Goal: Use online tool/utility: Utilize a website feature to perform a specific function

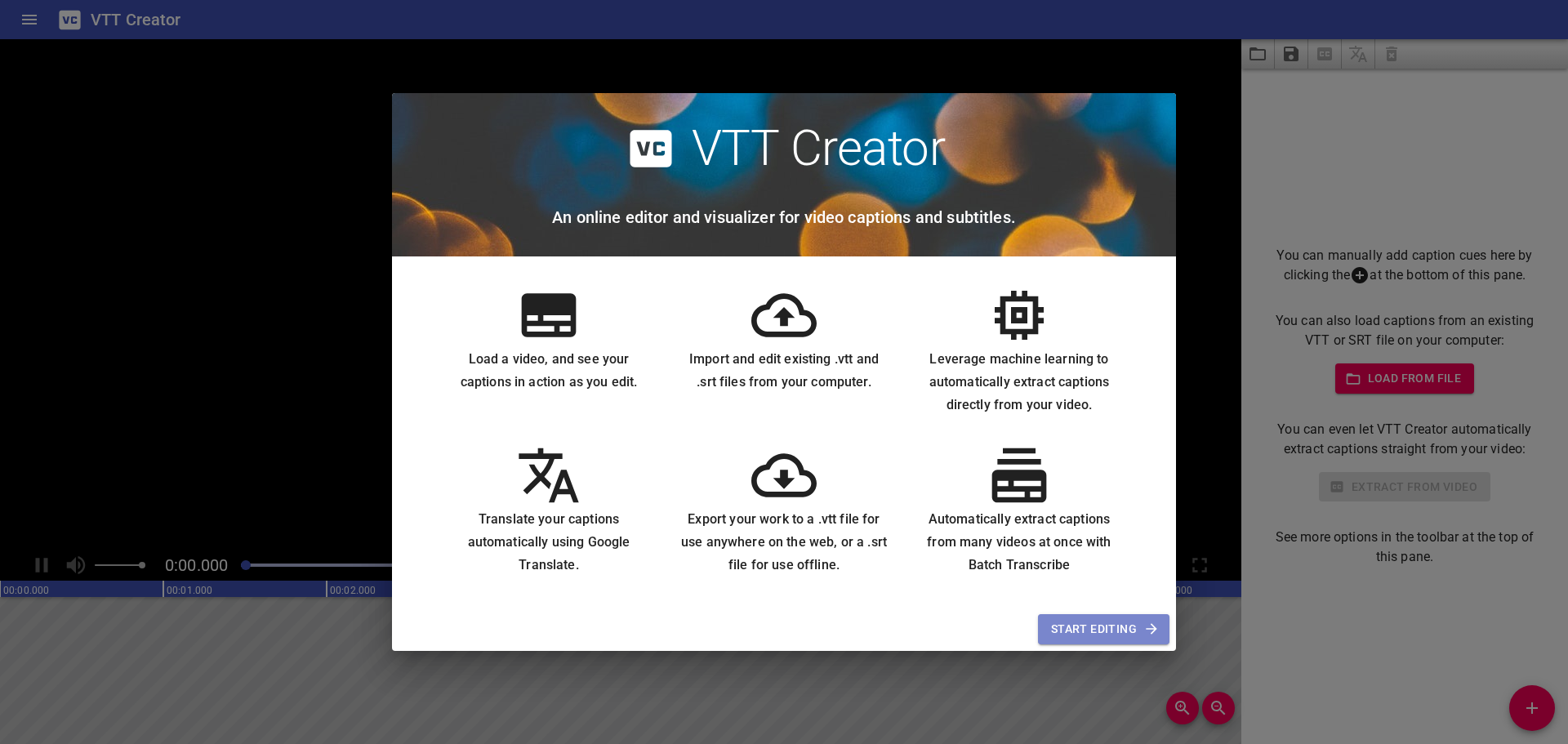
click at [1125, 627] on span "Start Editing" at bounding box center [1103, 628] width 105 height 20
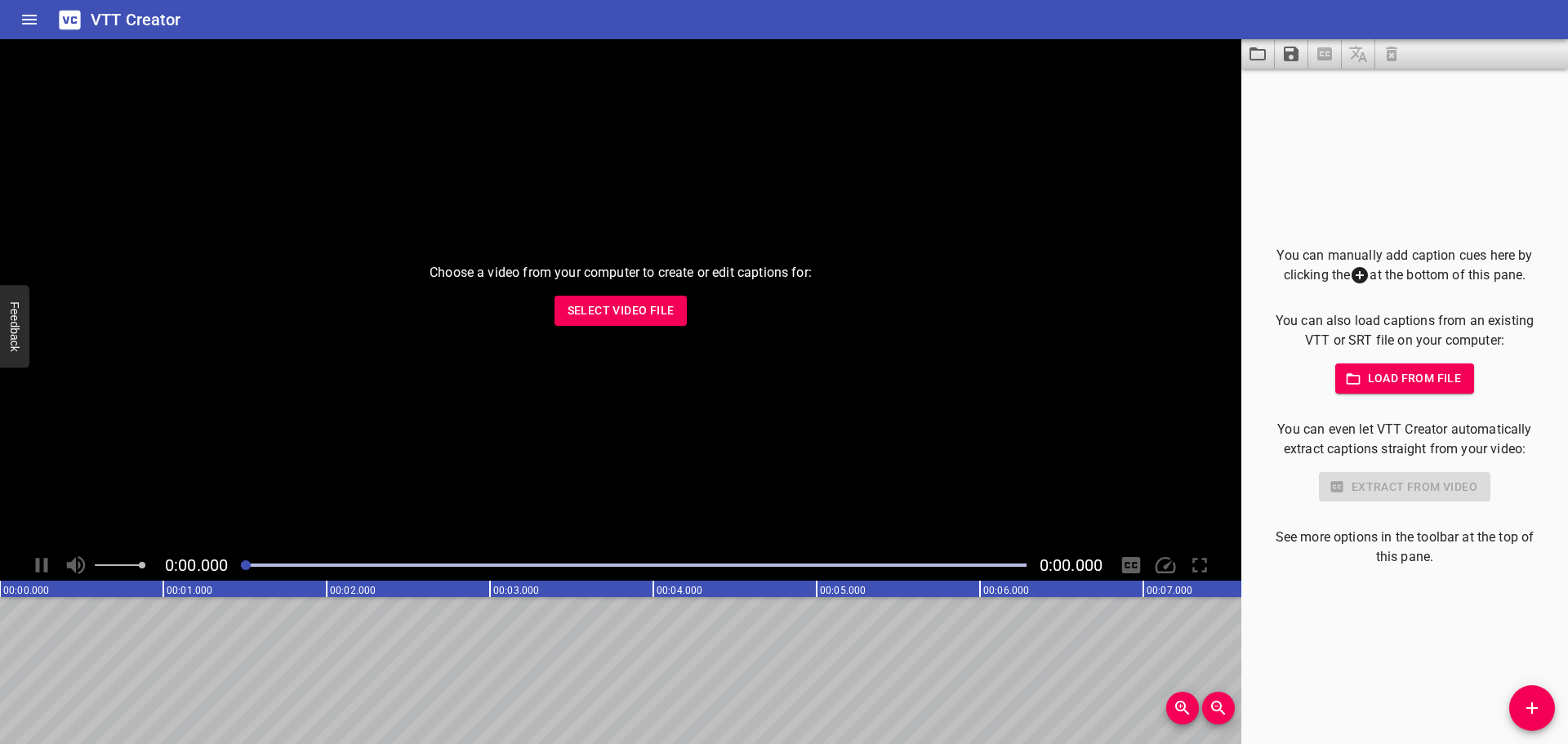
click at [634, 305] on span "Select Video File" at bounding box center [622, 310] width 107 height 20
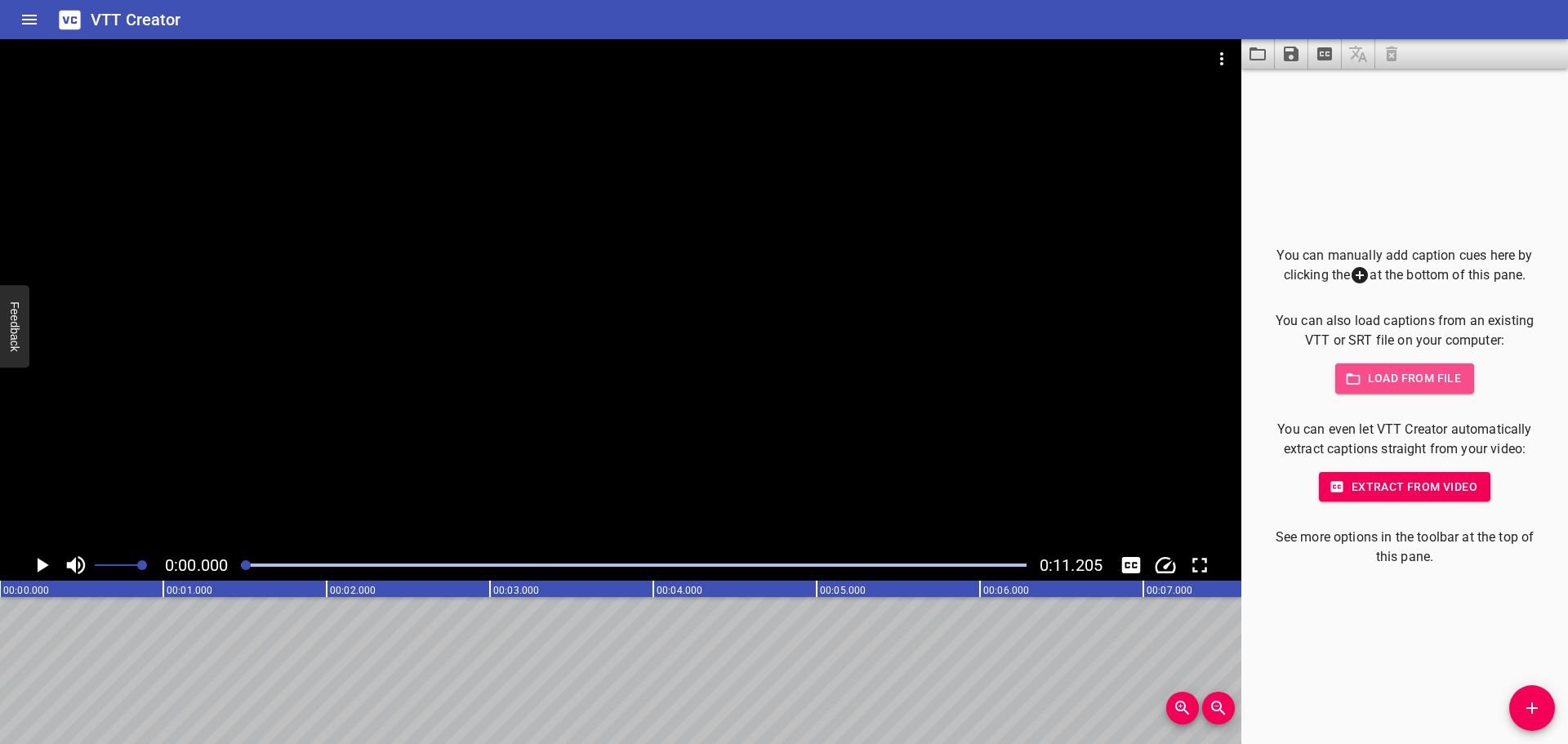
click at [1388, 379] on span "Load from file" at bounding box center [1405, 378] width 114 height 20
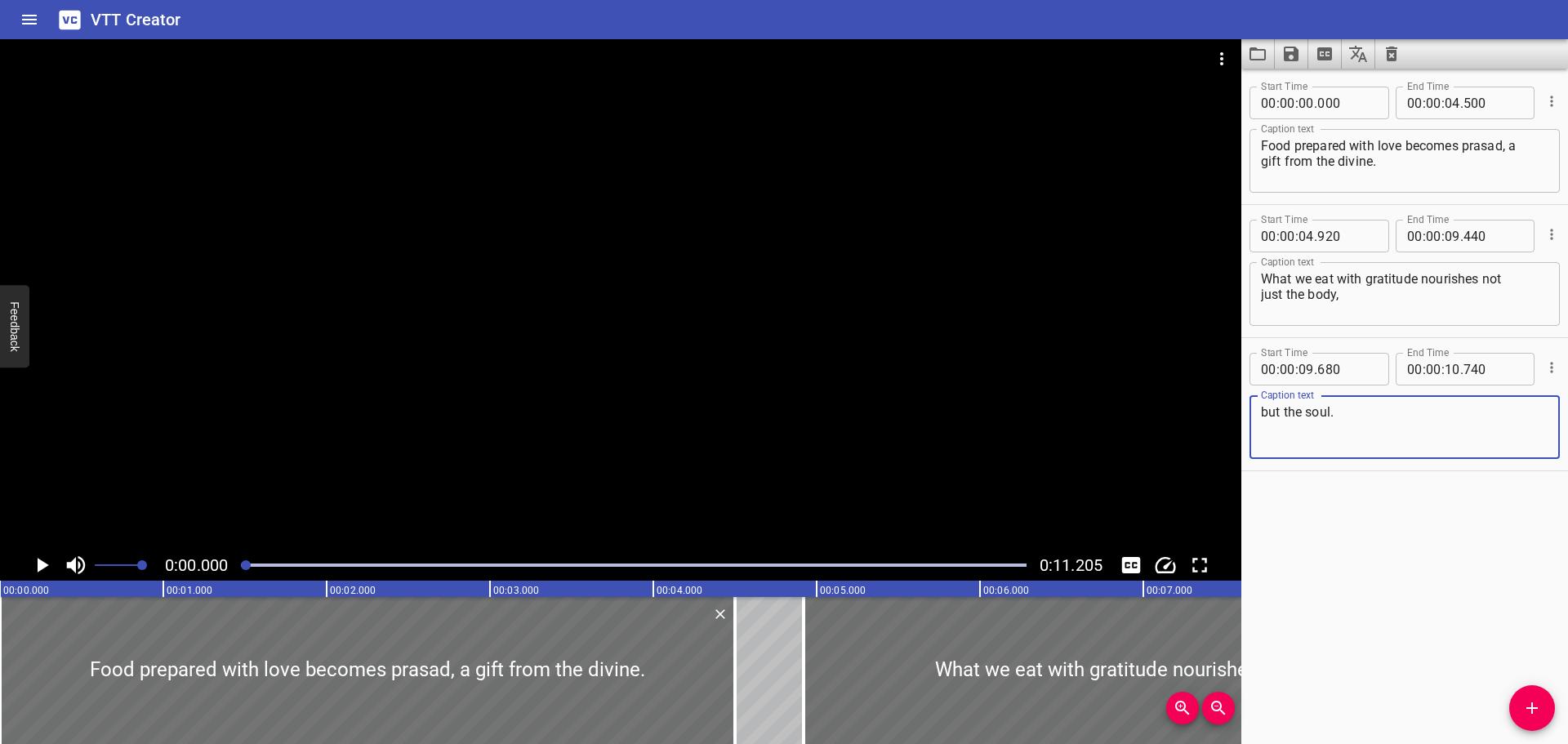
click at [1408, 538] on div "Start Time 00 : 00 : 00 . 000 Start Time End Time 00 : 00 : 04 . 500 End Time C…" at bounding box center [1404, 406] width 327 height 675
click at [1410, 477] on div "Start Time 00 : 00 : 00 . 000 Start Time End Time 00 : 00 : 04 . 500 End Time C…" at bounding box center [1404, 406] width 327 height 675
click at [1542, 700] on span "Add Cue" at bounding box center [1533, 708] width 46 height 19
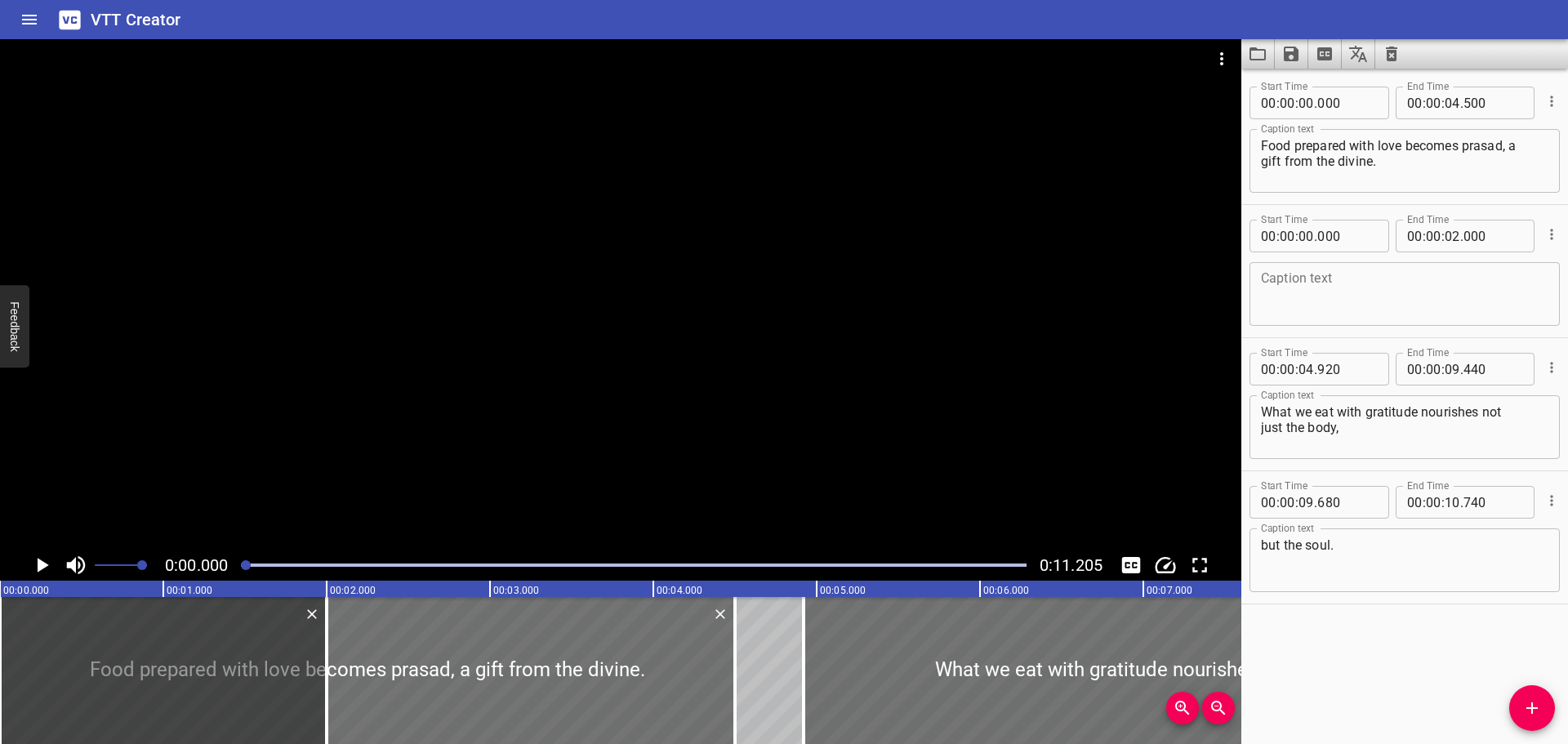
click at [1305, 269] on div "Caption text" at bounding box center [1404, 294] width 310 height 64
drag, startPoint x: 735, startPoint y: 658, endPoint x: 785, endPoint y: 669, distance: 51.2
click at [785, 669] on div at bounding box center [784, 669] width 3 height 147
click at [1413, 639] on div "Start Time 00 : 00 : 00 . 000 Start Time End Time 00 : 00 : 04 . 810 End Time C…" at bounding box center [1404, 406] width 327 height 675
click at [1543, 234] on icon "Cue Options" at bounding box center [1551, 234] width 16 height 16
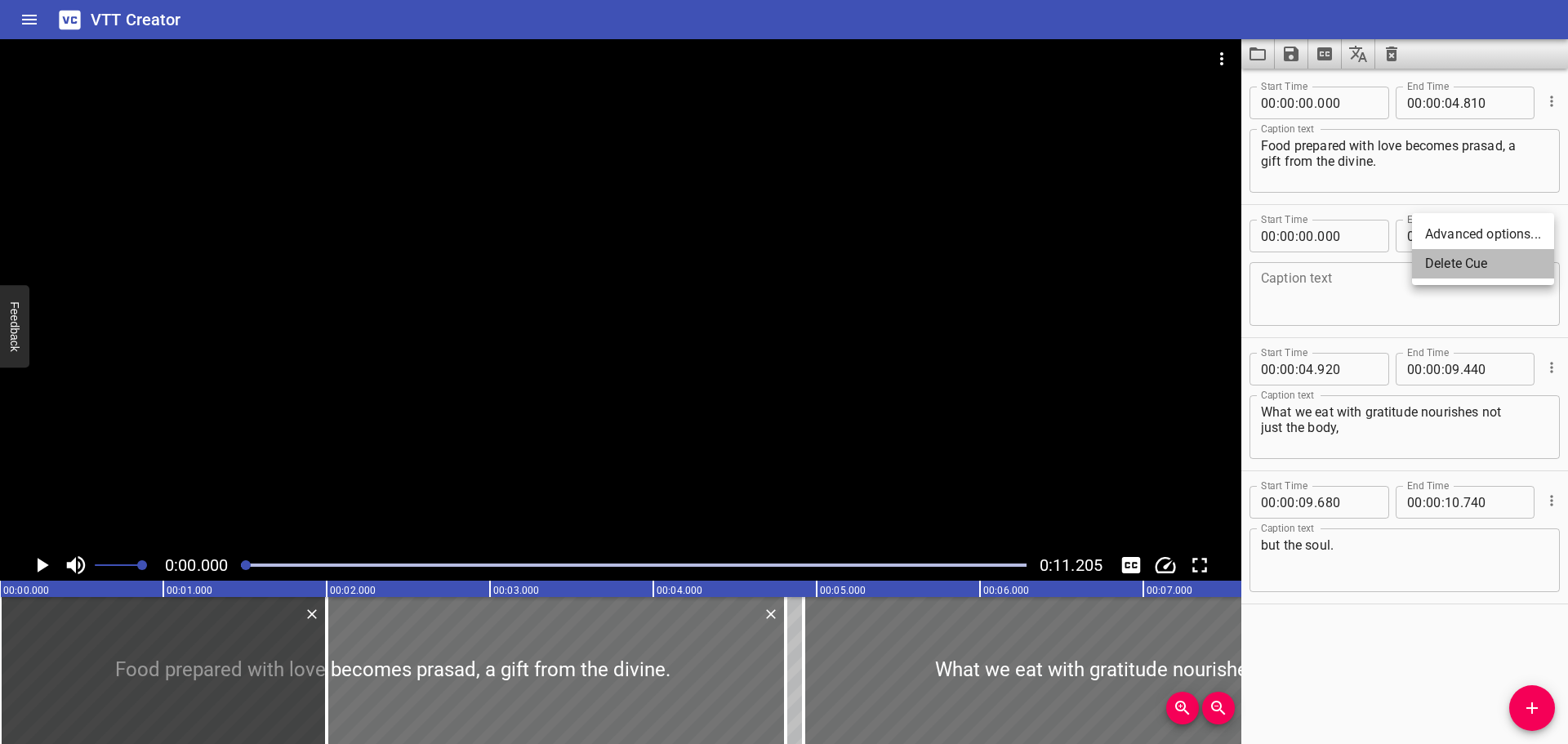
click at [1485, 266] on li "Delete Cue" at bounding box center [1483, 263] width 142 height 30
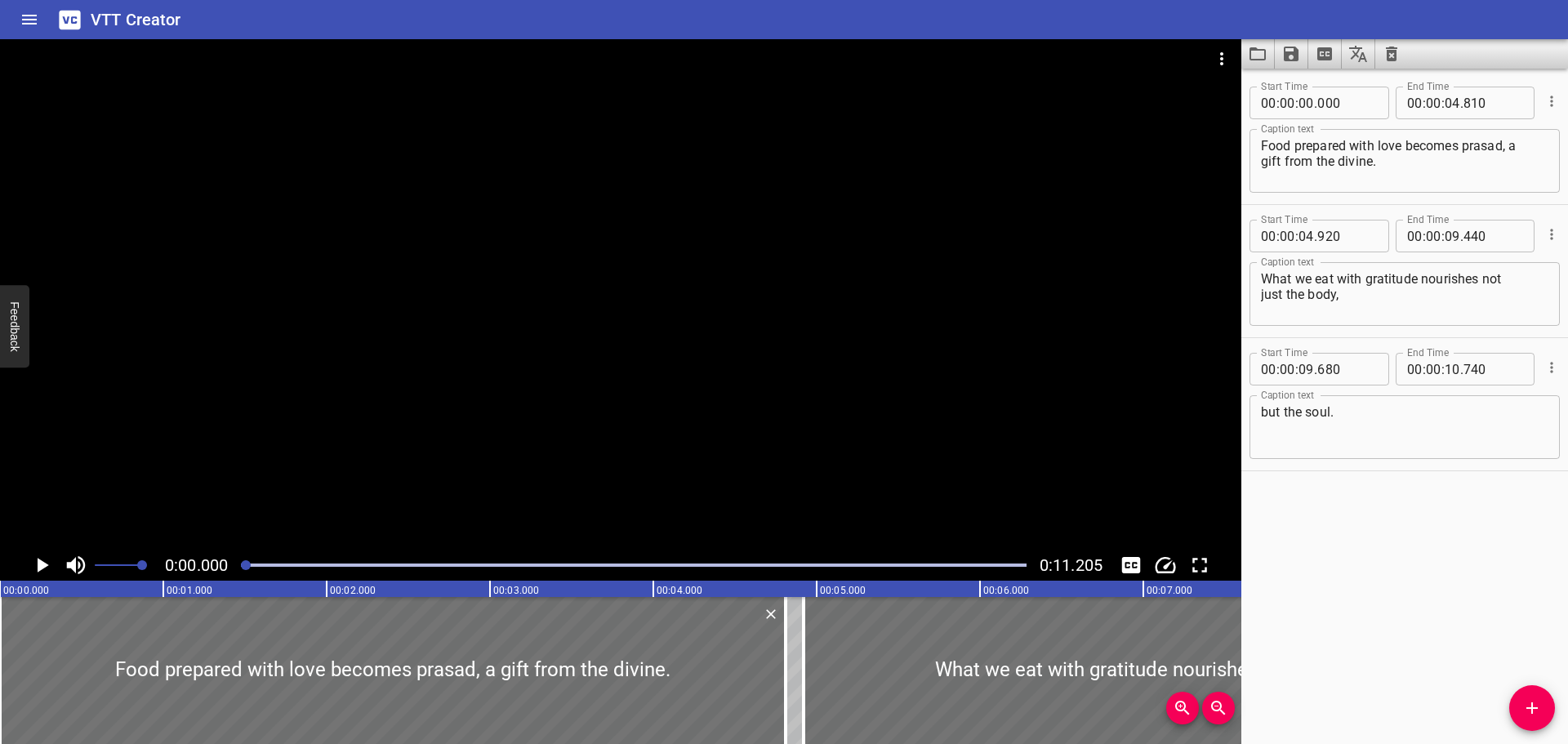
click at [1415, 631] on div "Start Time 00 : 00 : 00 . 000 Start Time End Time 00 : 00 : 04 . 810 End Time C…" at bounding box center [1404, 406] width 327 height 675
drag, startPoint x: 791, startPoint y: 632, endPoint x: 807, endPoint y: 634, distance: 16.1
type input "905"
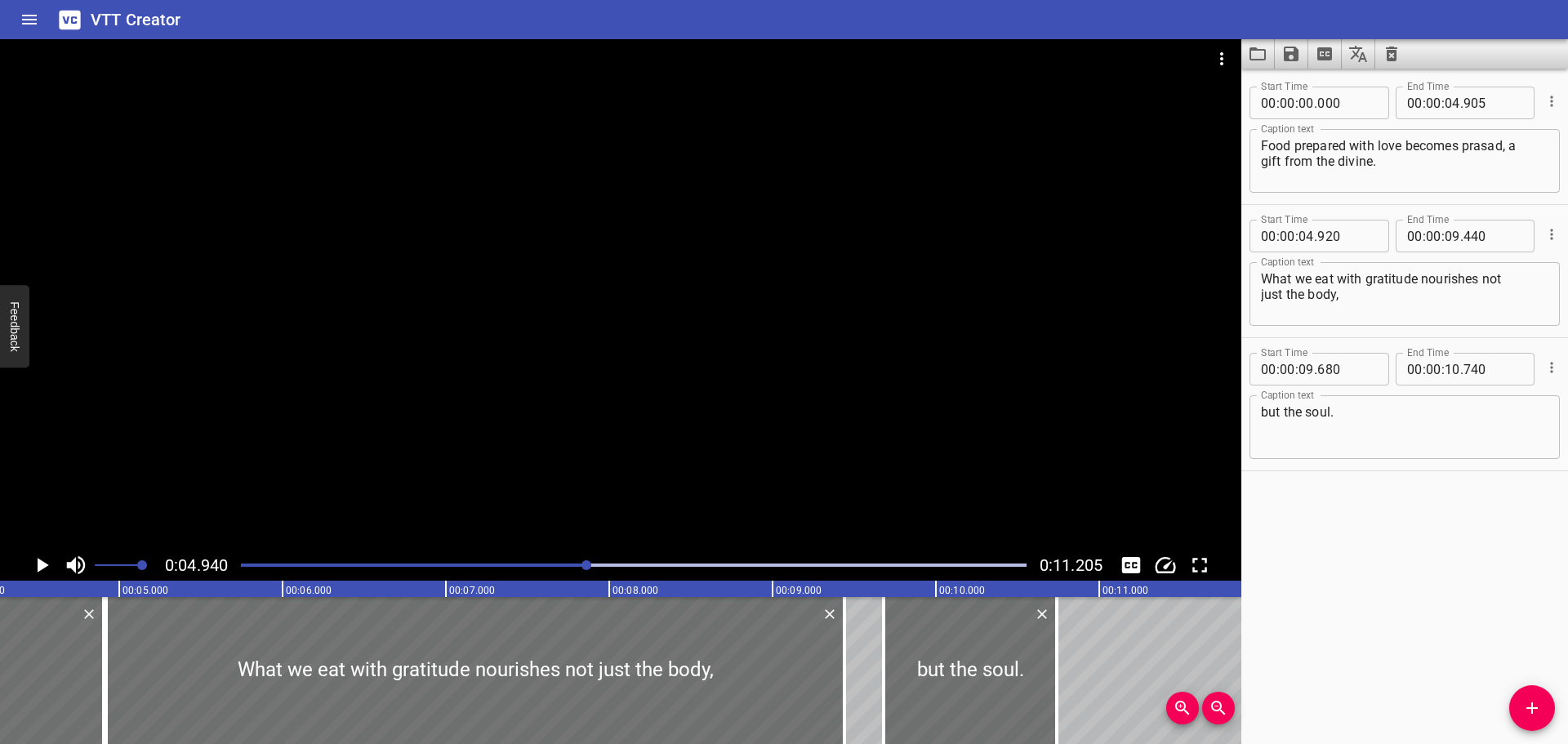
click at [1434, 556] on div "Start Time 00 : 00 : 00 . 000 Start Time End Time 00 : 00 : 04 . 905 End Time C…" at bounding box center [1404, 406] width 327 height 675
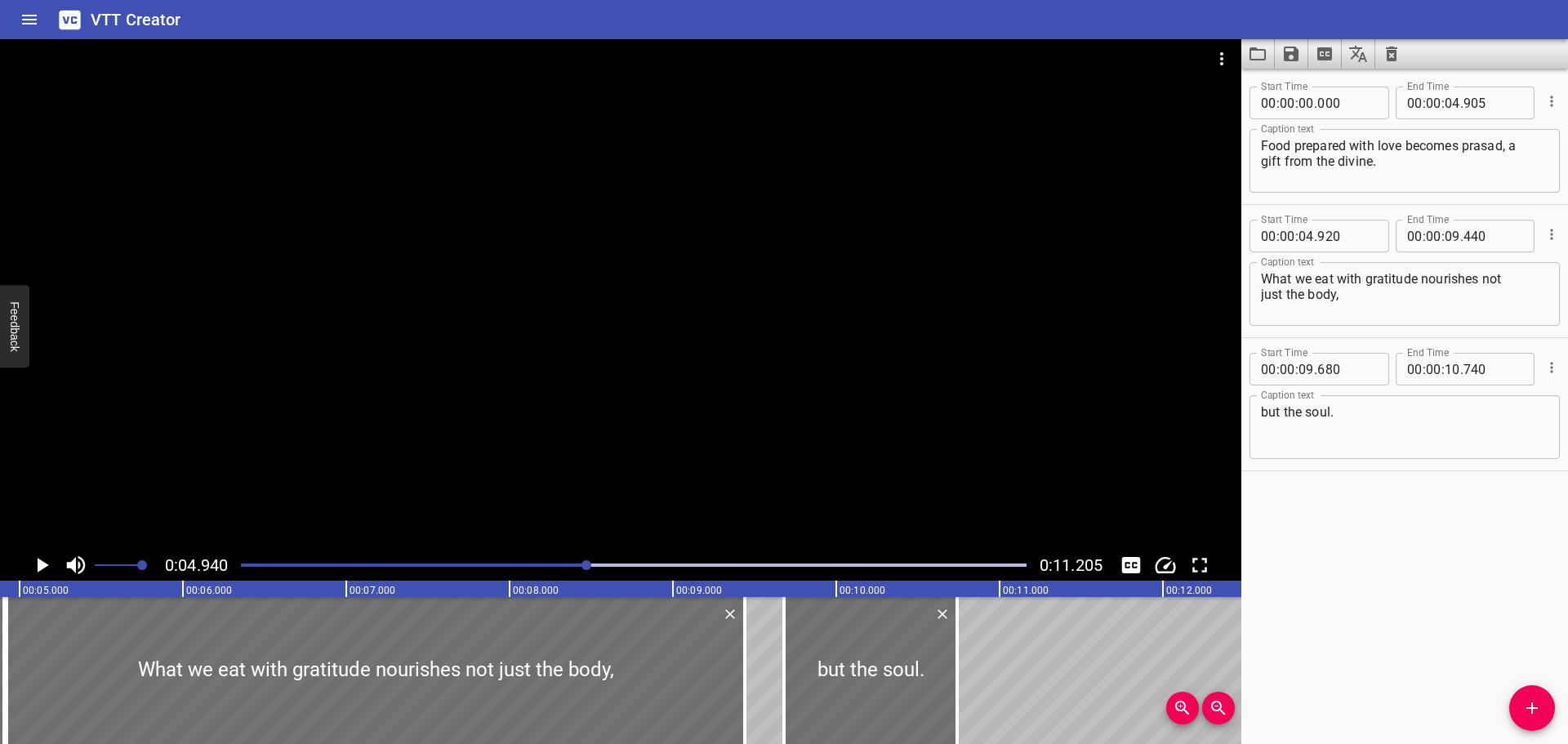
scroll to position [0, 807]
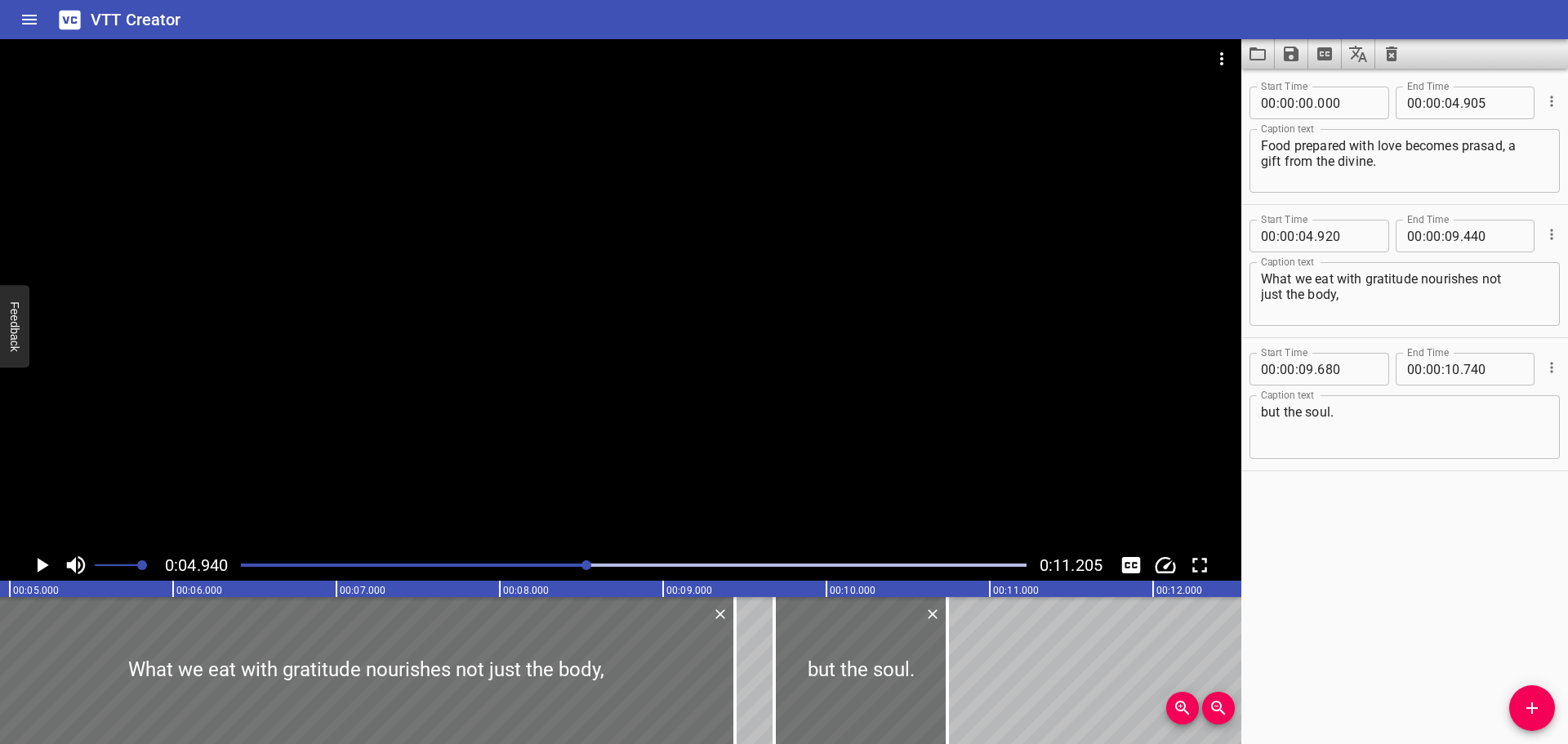
drag, startPoint x: 573, startPoint y: 565, endPoint x: 350, endPoint y: 567, distance: 223.0
click at [350, 567] on div at bounding box center [633, 565] width 806 height 23
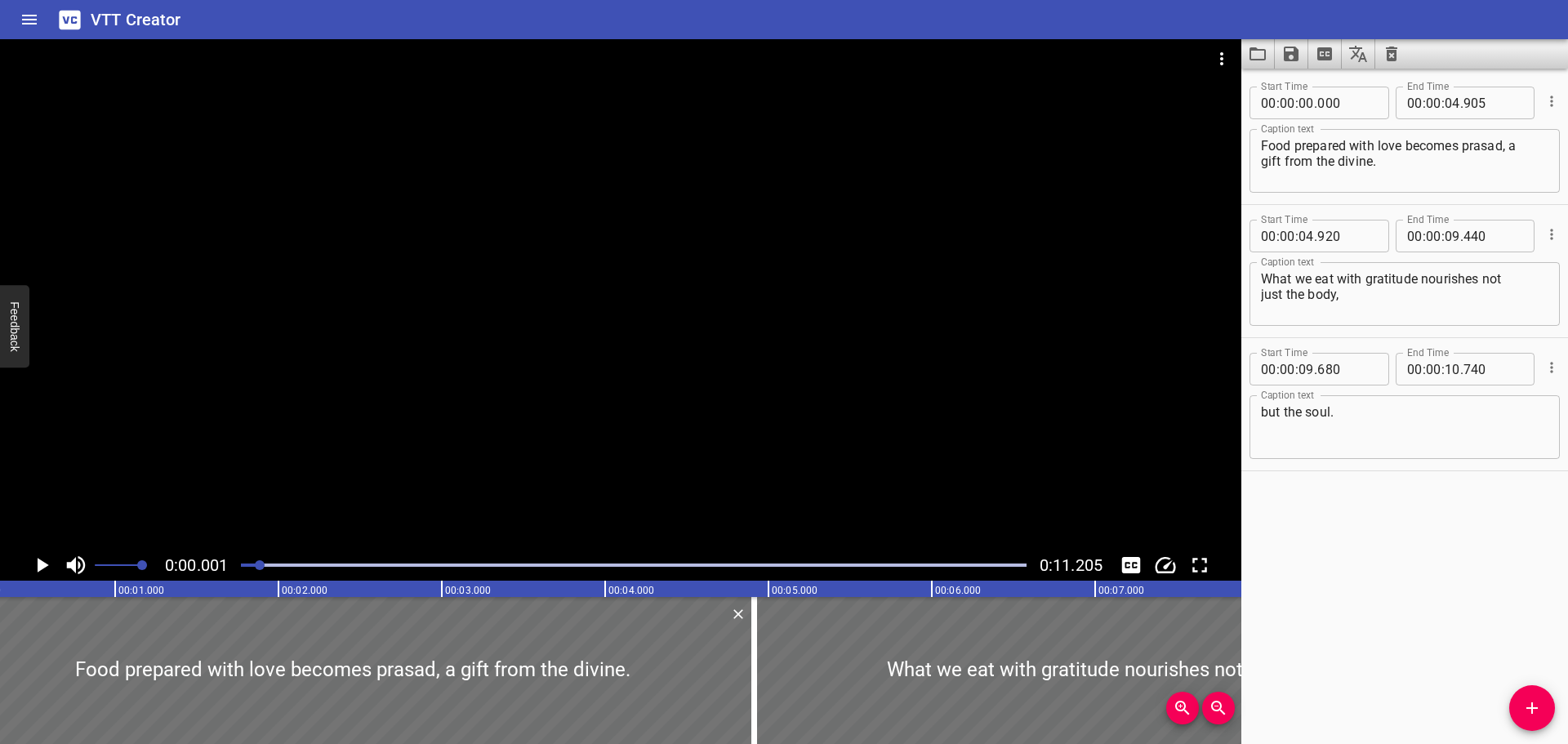
click at [259, 565] on div at bounding box center [260, 565] width 10 height 10
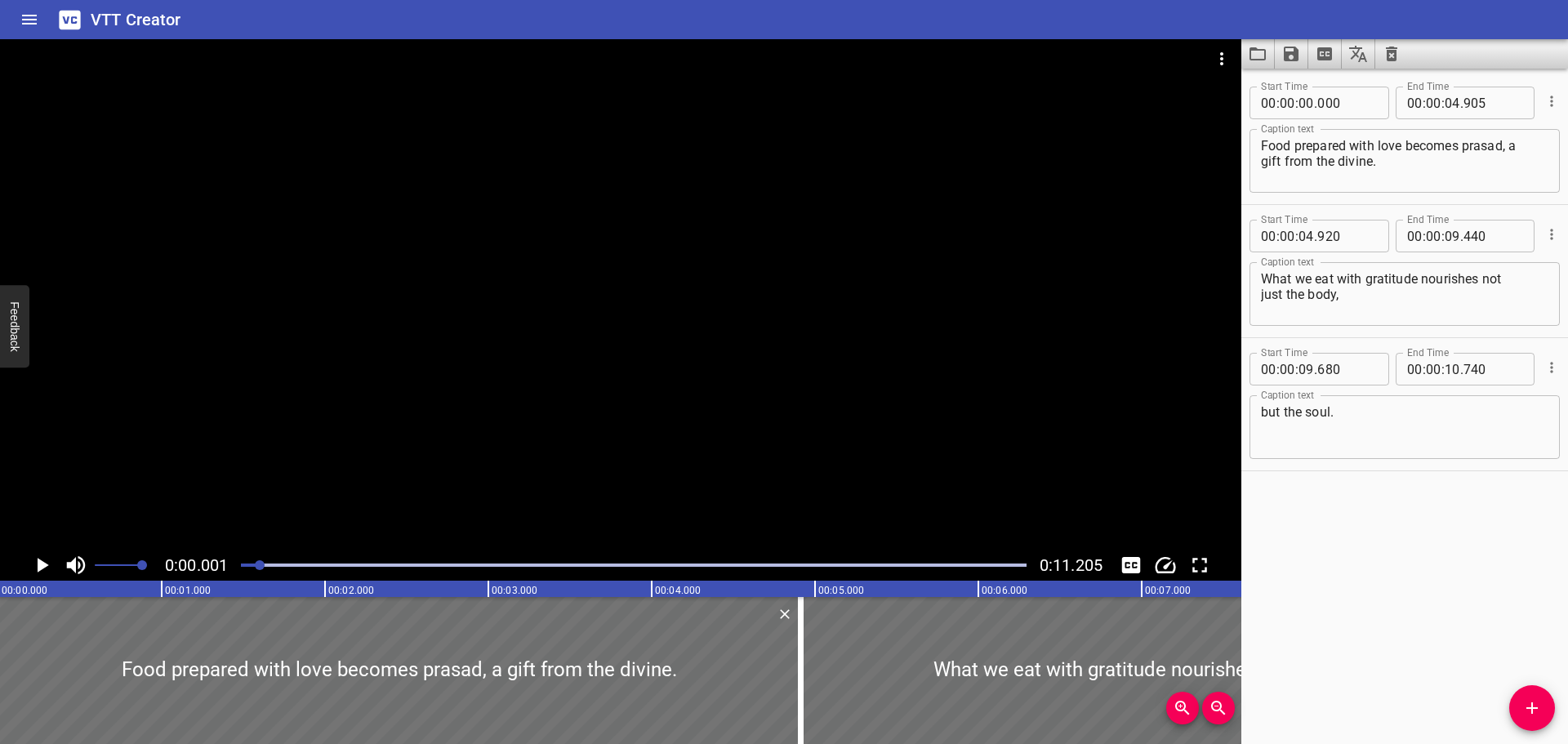
scroll to position [0, 0]
drag, startPoint x: 254, startPoint y: 565, endPoint x: 246, endPoint y: 568, distance: 8.5
click at [252, 565] on div at bounding box center [257, 565] width 10 height 10
click at [252, 568] on div at bounding box center [257, 565] width 10 height 10
click at [245, 568] on div at bounding box center [243, 565] width 10 height 10
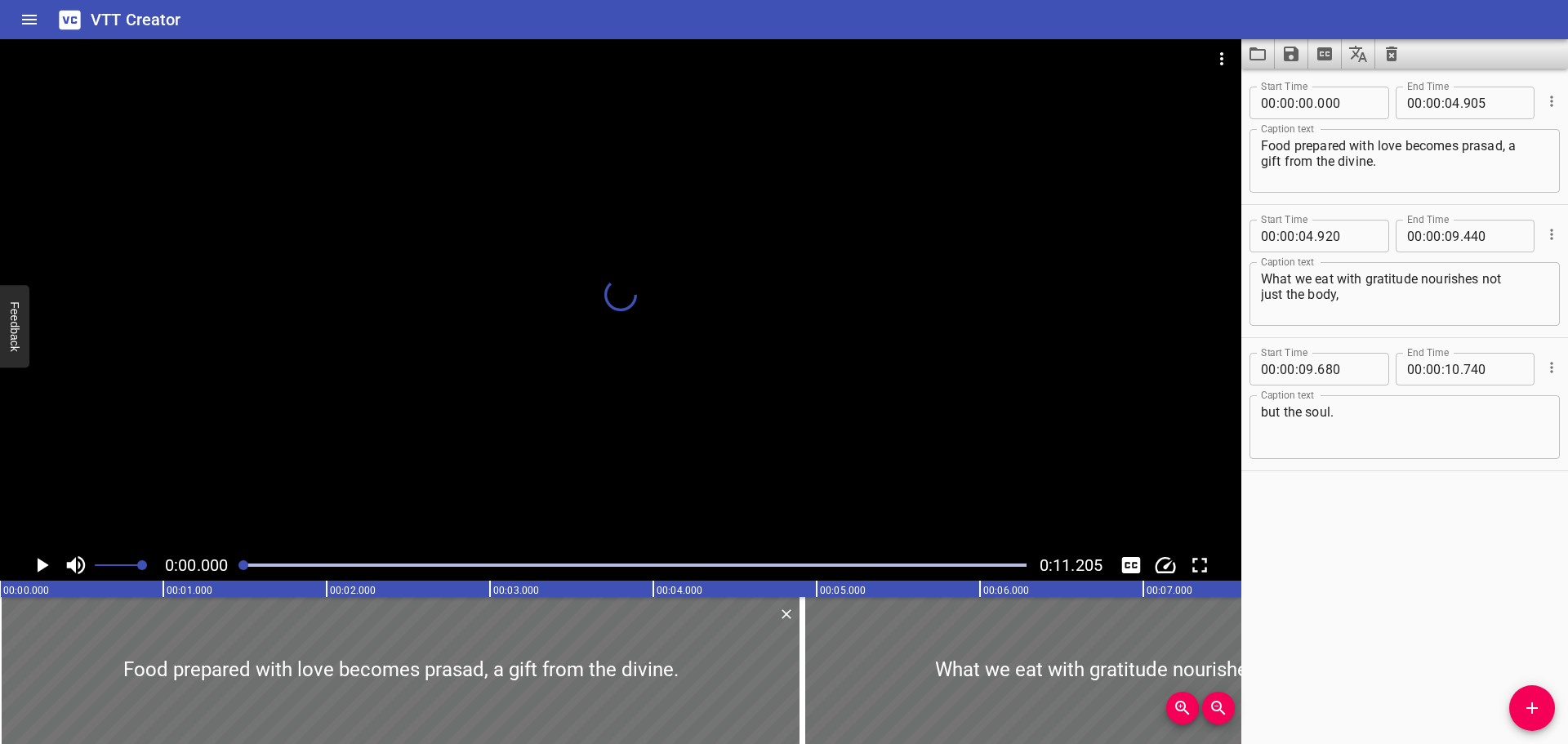
scroll to position [0, 7]
click at [39, 565] on icon "Play/Pause" at bounding box center [43, 564] width 11 height 14
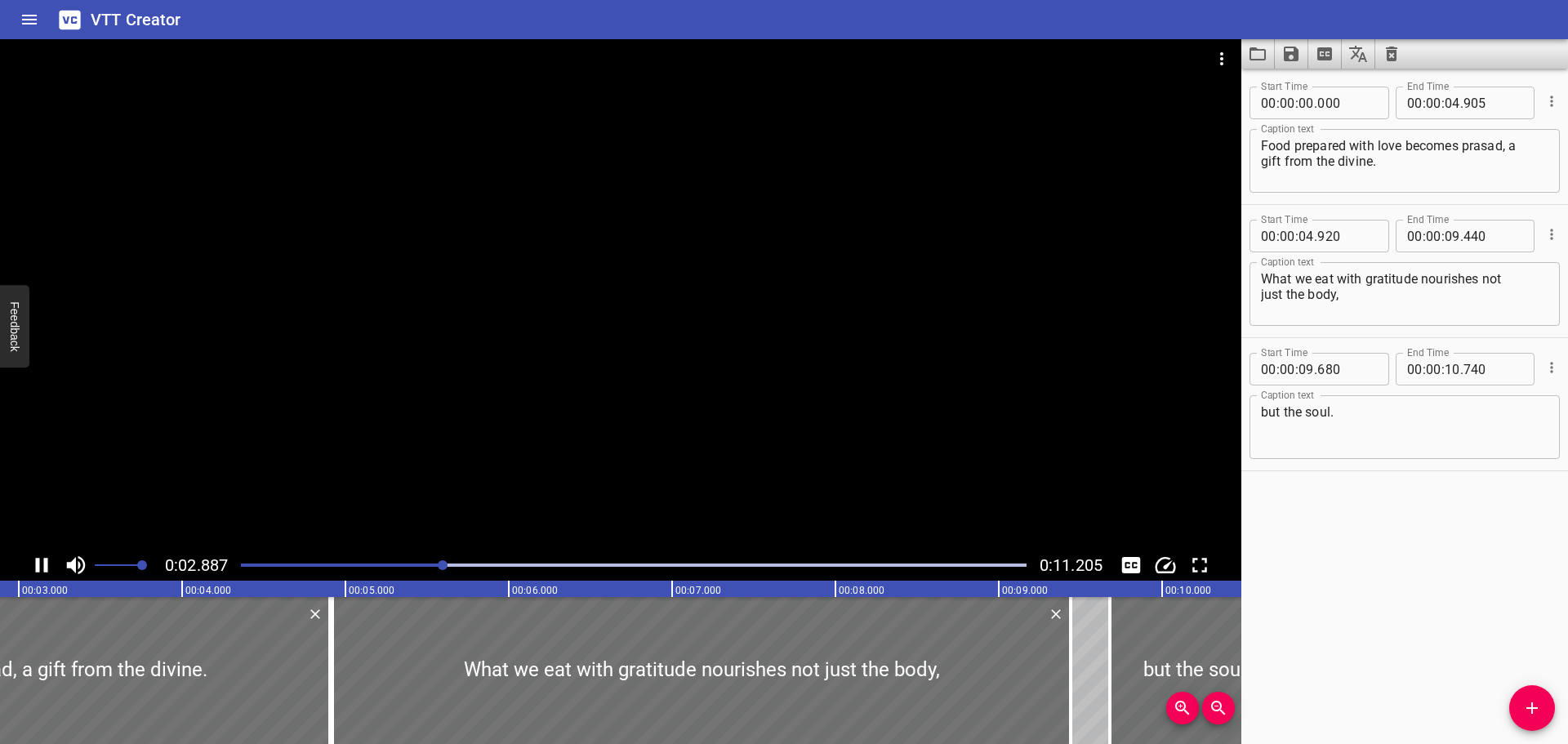
scroll to position [0, 506]
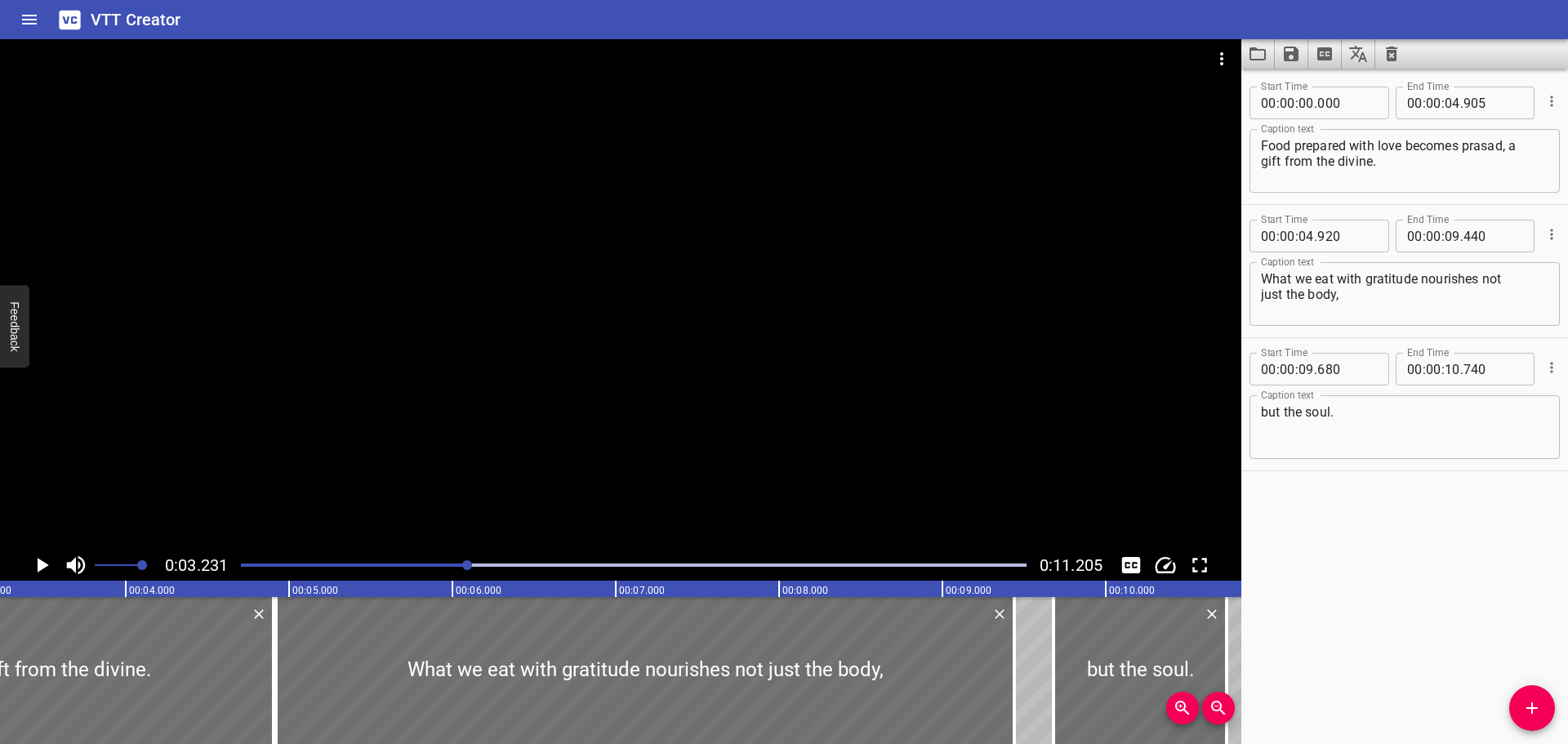
click at [26, 550] on button "Play/Pause" at bounding box center [41, 565] width 31 height 31
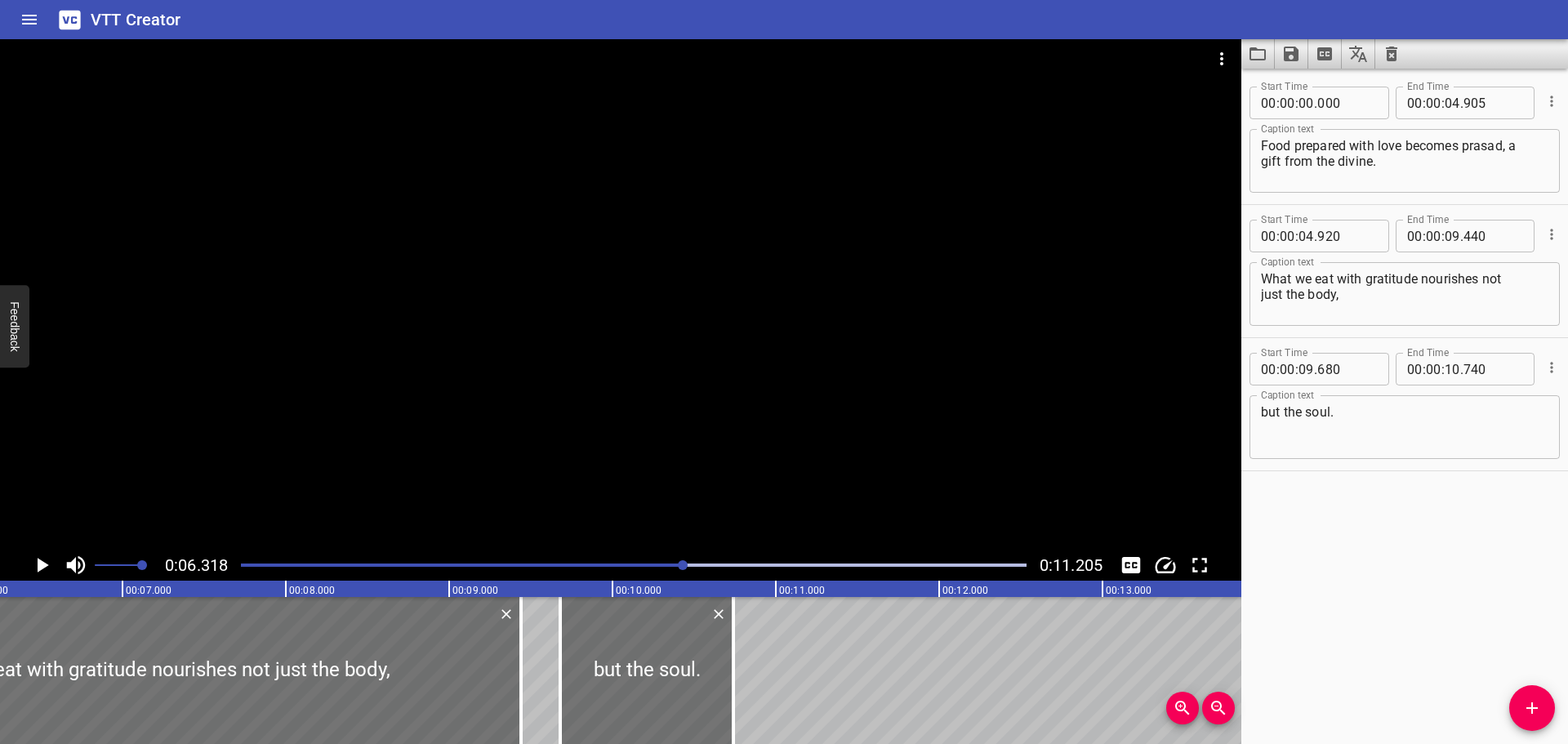
scroll to position [0, 1033]
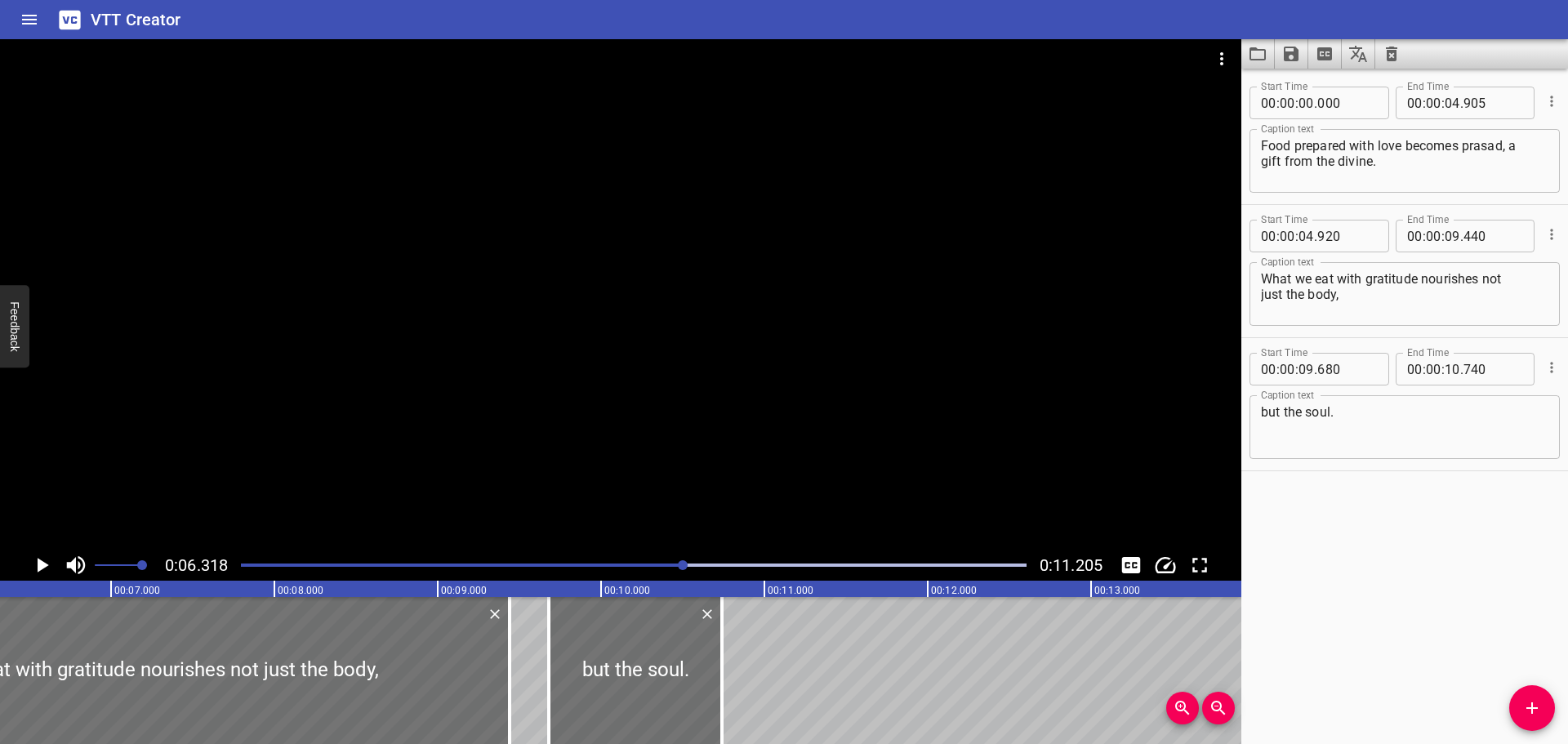
click at [26, 550] on button "Play/Pause" at bounding box center [41, 565] width 31 height 31
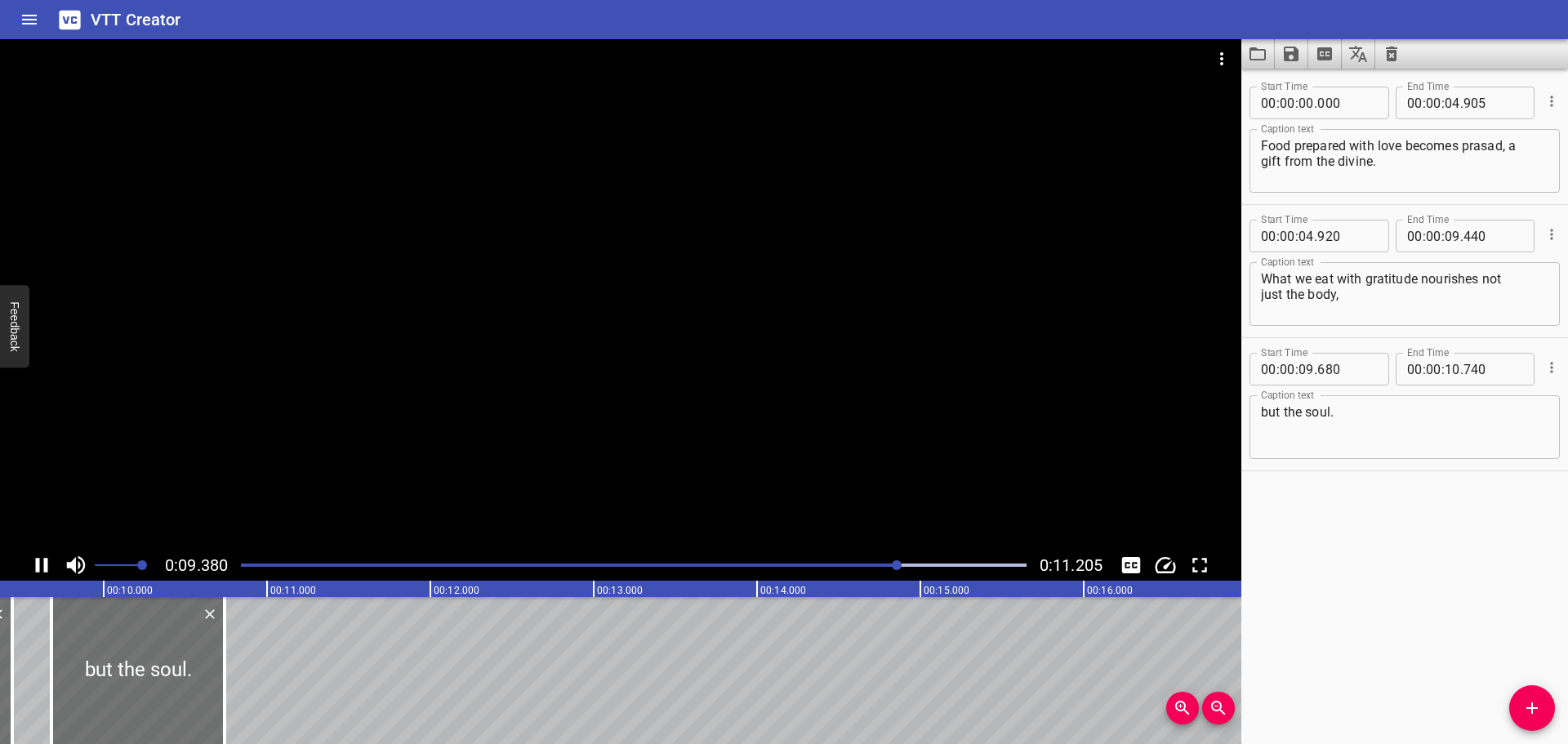
scroll to position [0, 1532]
click at [26, 550] on button "Play/Pause" at bounding box center [41, 565] width 31 height 31
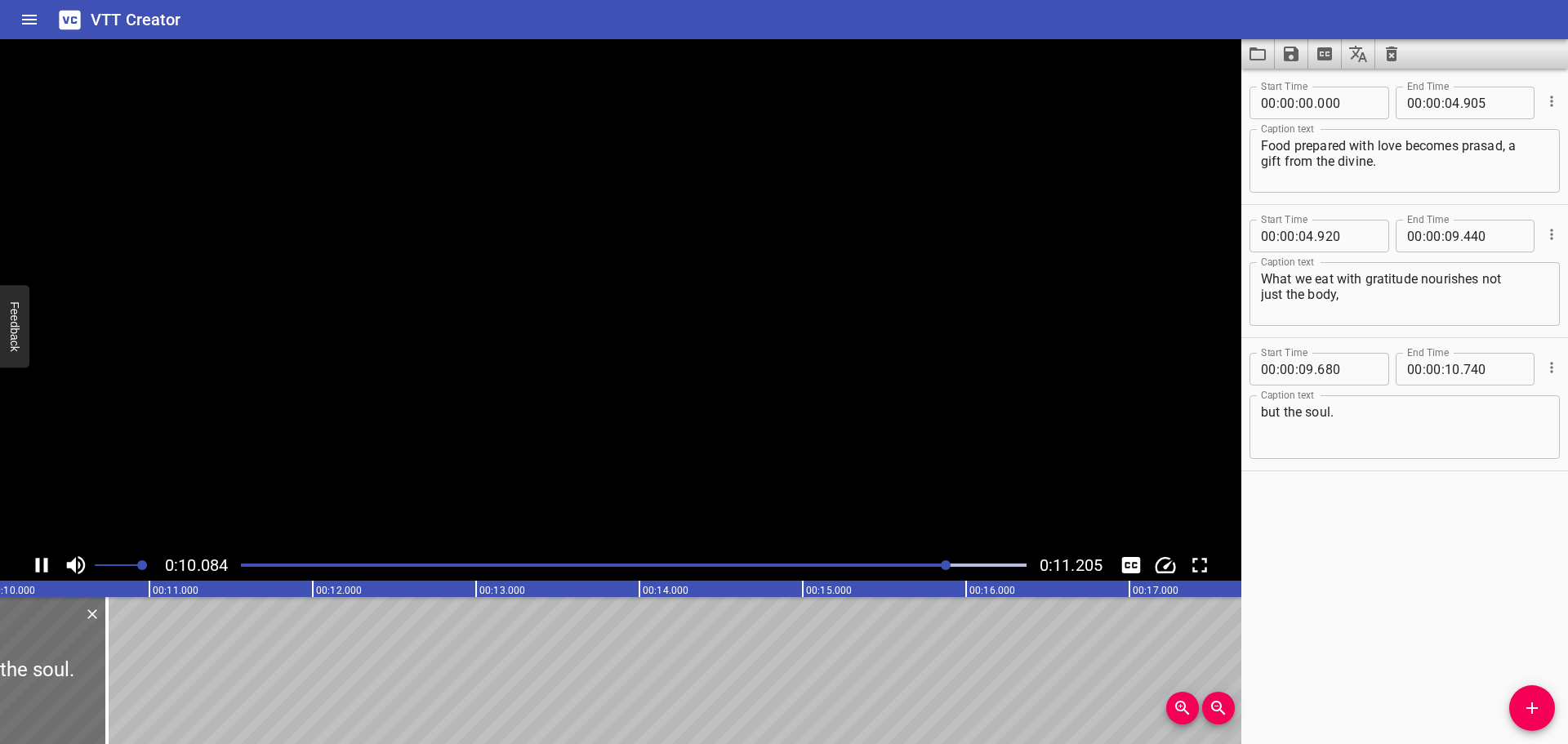
click at [26, 550] on button "Play/Pause" at bounding box center [41, 565] width 31 height 31
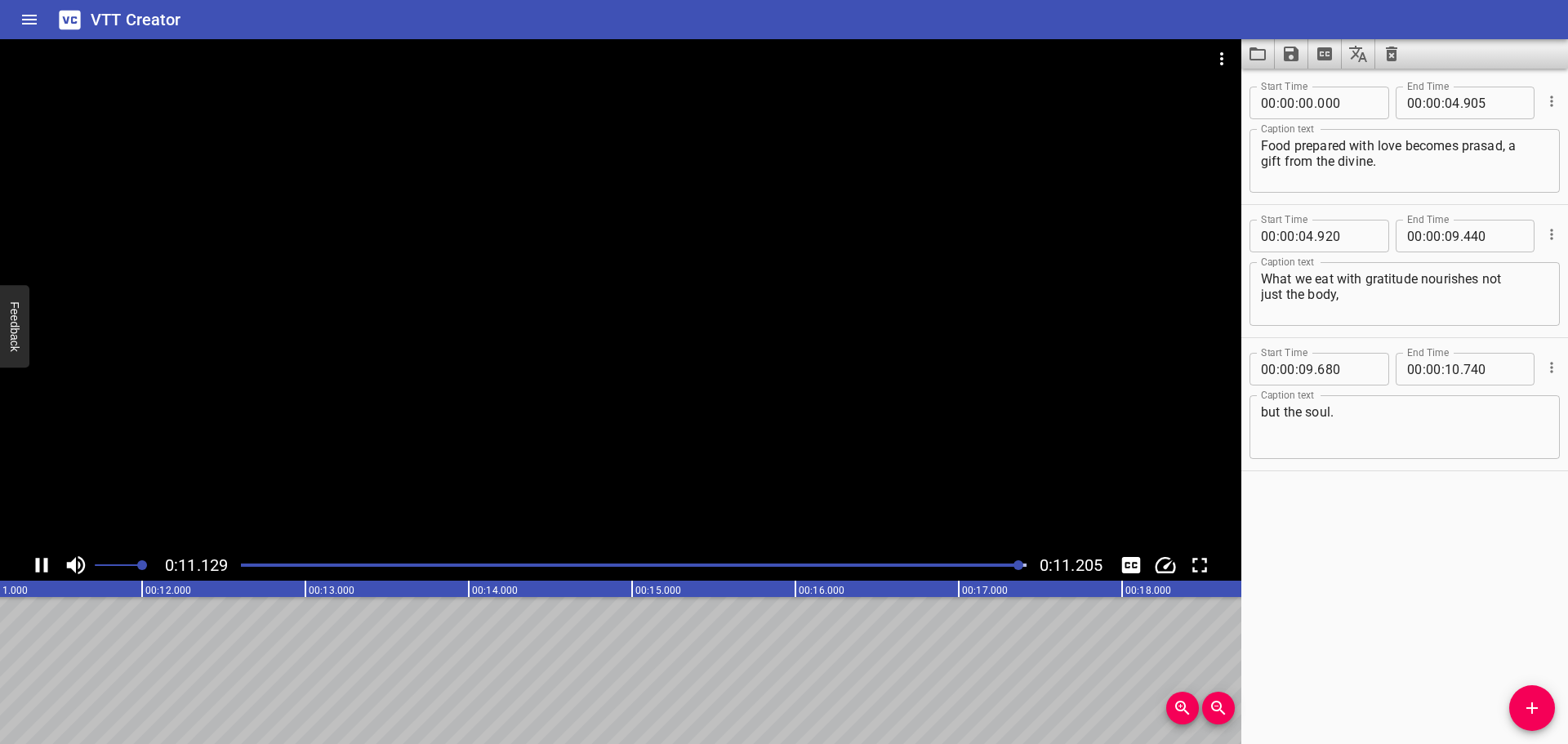
click at [900, 408] on div at bounding box center [621, 294] width 1241 height 510
click at [771, 330] on div at bounding box center [621, 294] width 1241 height 510
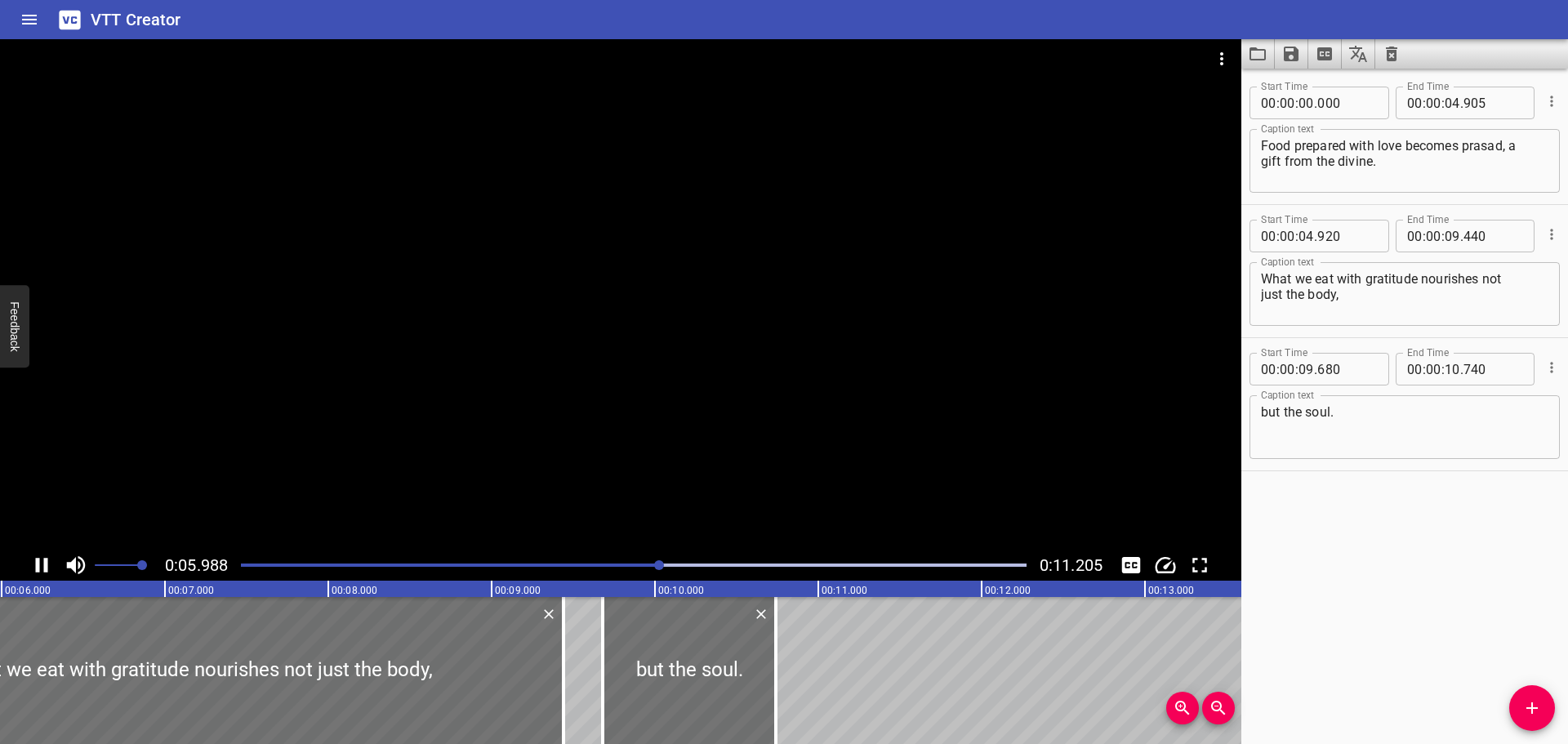
scroll to position [0, 1008]
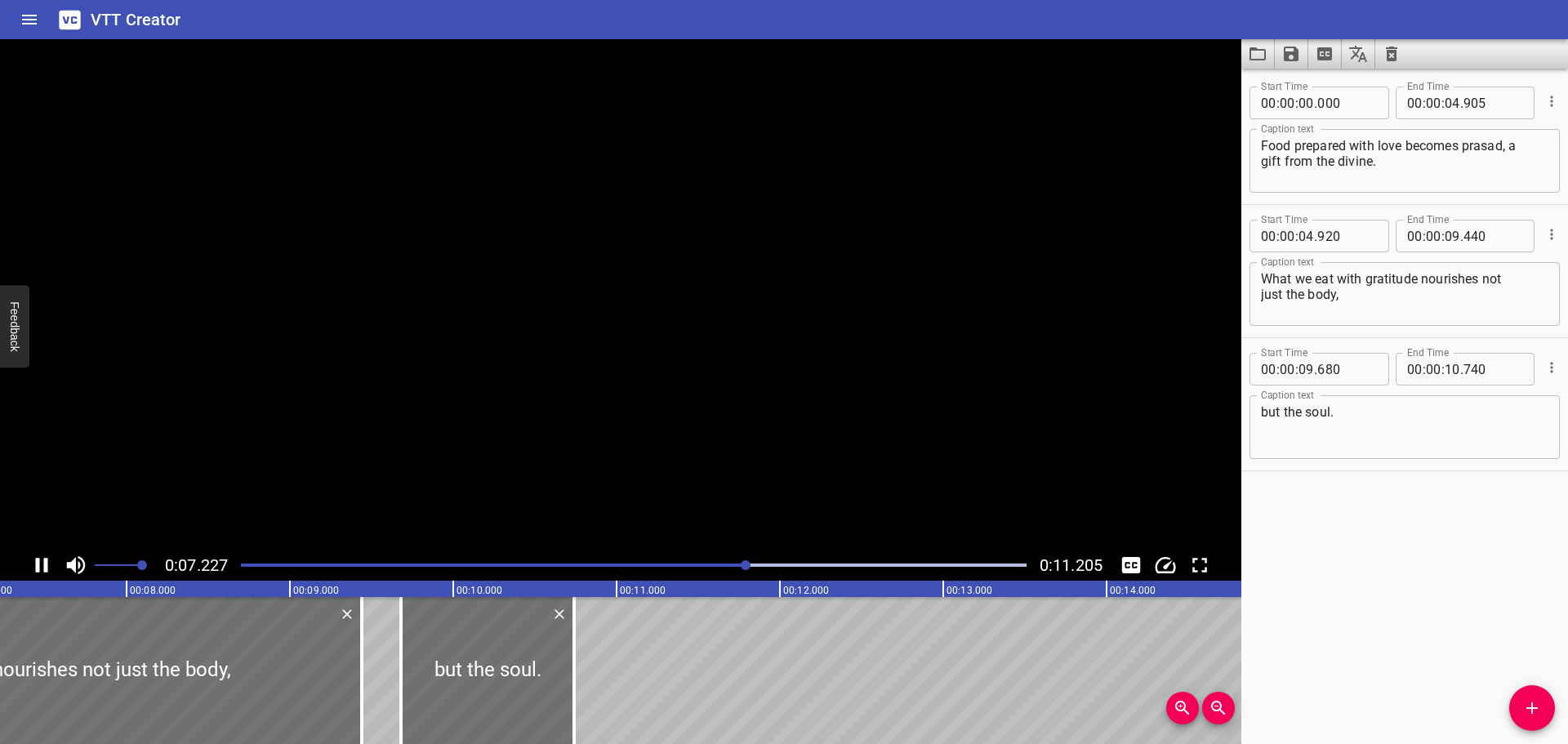
click at [911, 406] on video at bounding box center [621, 294] width 1241 height 510
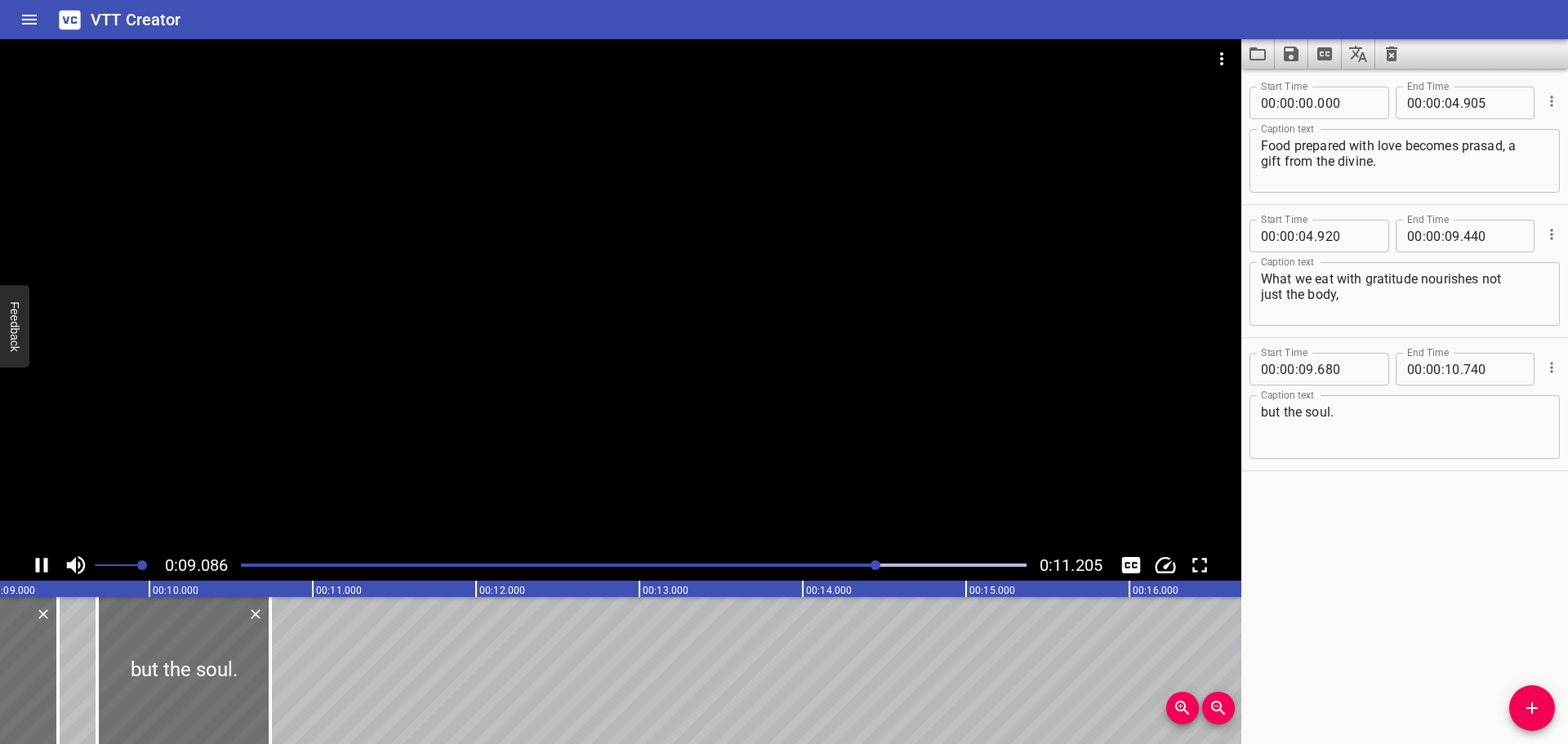
scroll to position [0, 1520]
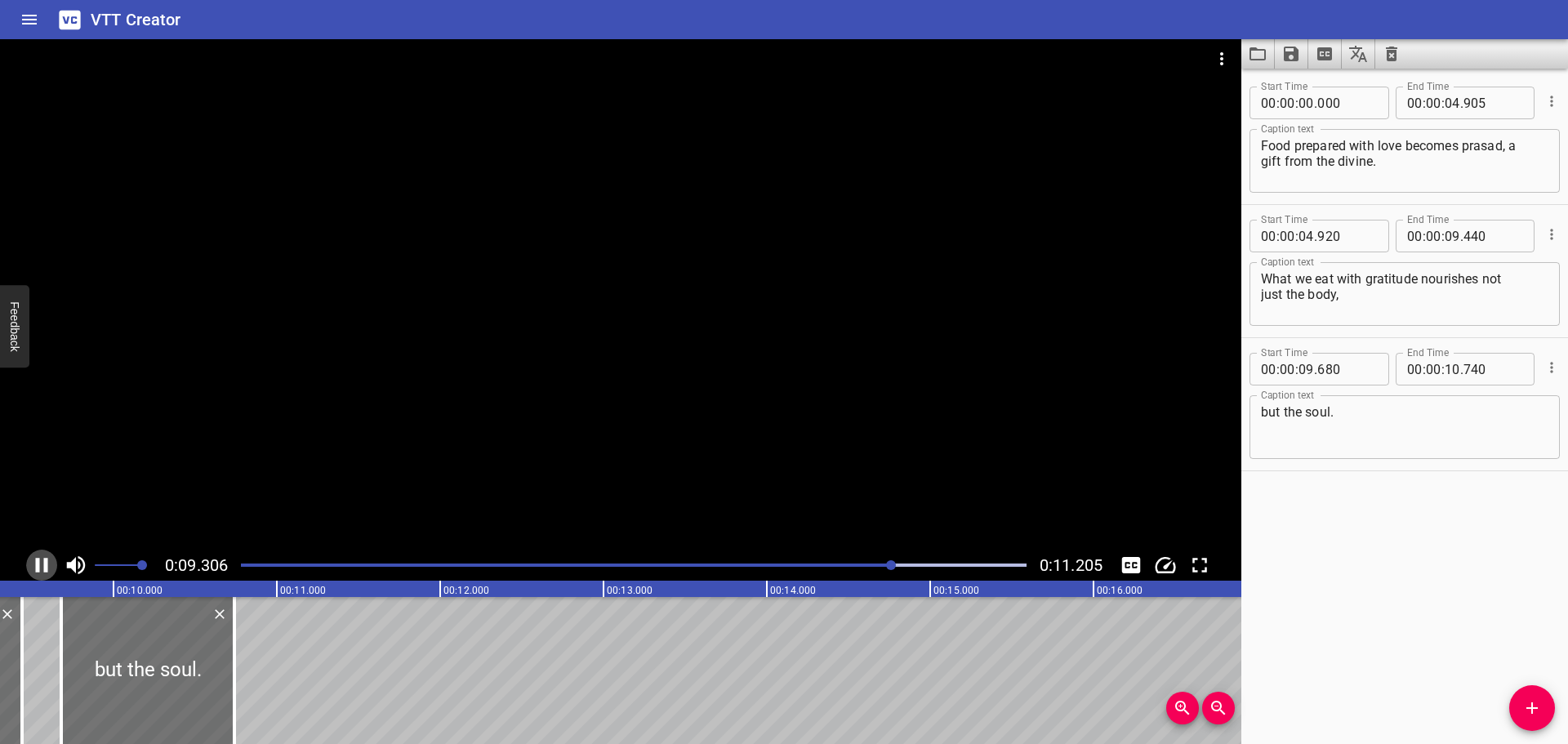
click at [35, 562] on icon "Play/Pause" at bounding box center [42, 565] width 25 height 25
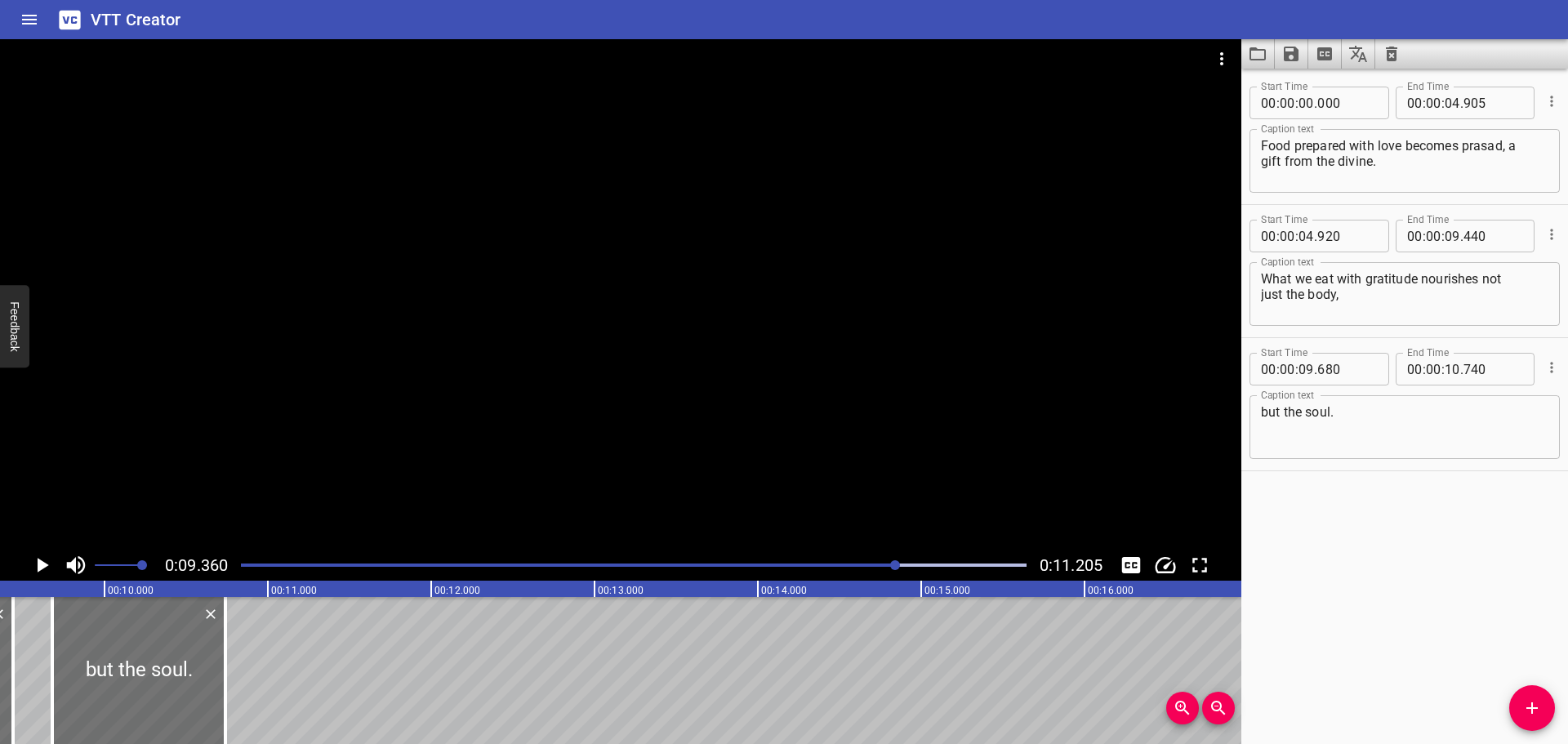
click at [1357, 296] on textarea "What we eat with gratitude nourishes not just the body," at bounding box center [1404, 294] width 287 height 47
click at [1543, 236] on icon "Cue Options" at bounding box center [1551, 234] width 16 height 16
click at [1512, 239] on li "Advanced options..." at bounding box center [1483, 234] width 142 height 30
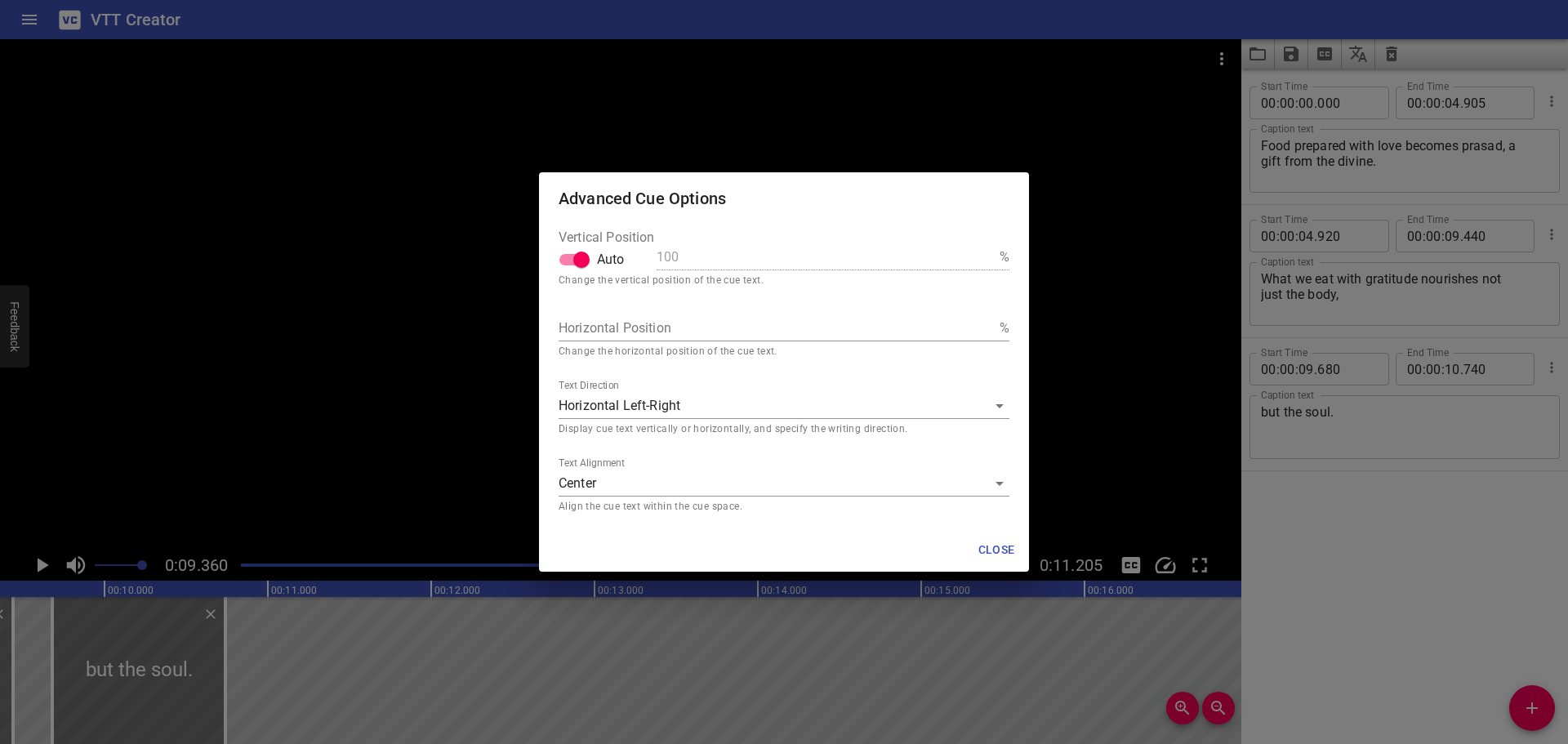
click at [656, 485] on body "VTT Creator Caption Editor Batch Transcribe Login Sign Up Privacy Contact 0:09.…" at bounding box center [784, 372] width 1568 height 744
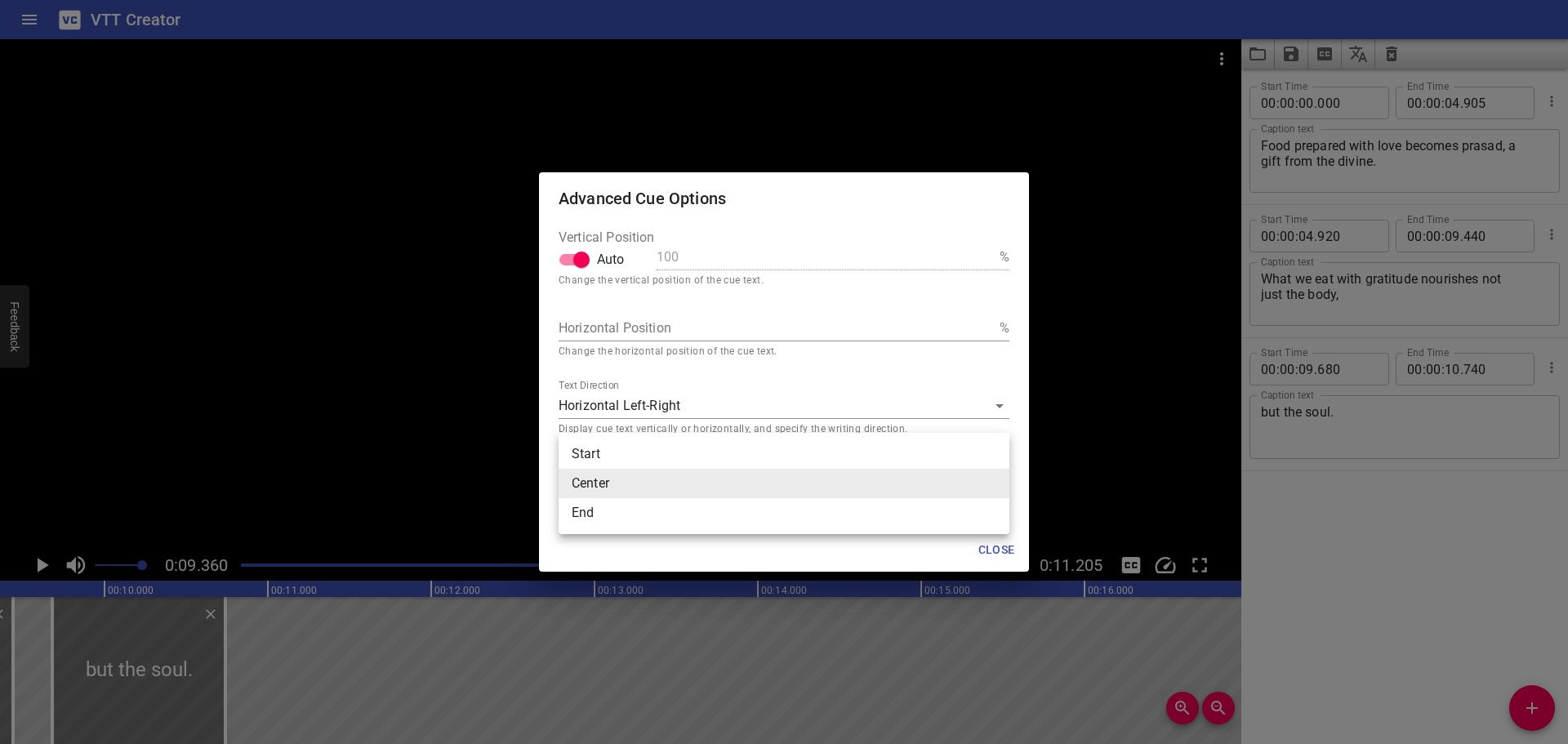
click at [648, 550] on div at bounding box center [784, 372] width 1568 height 744
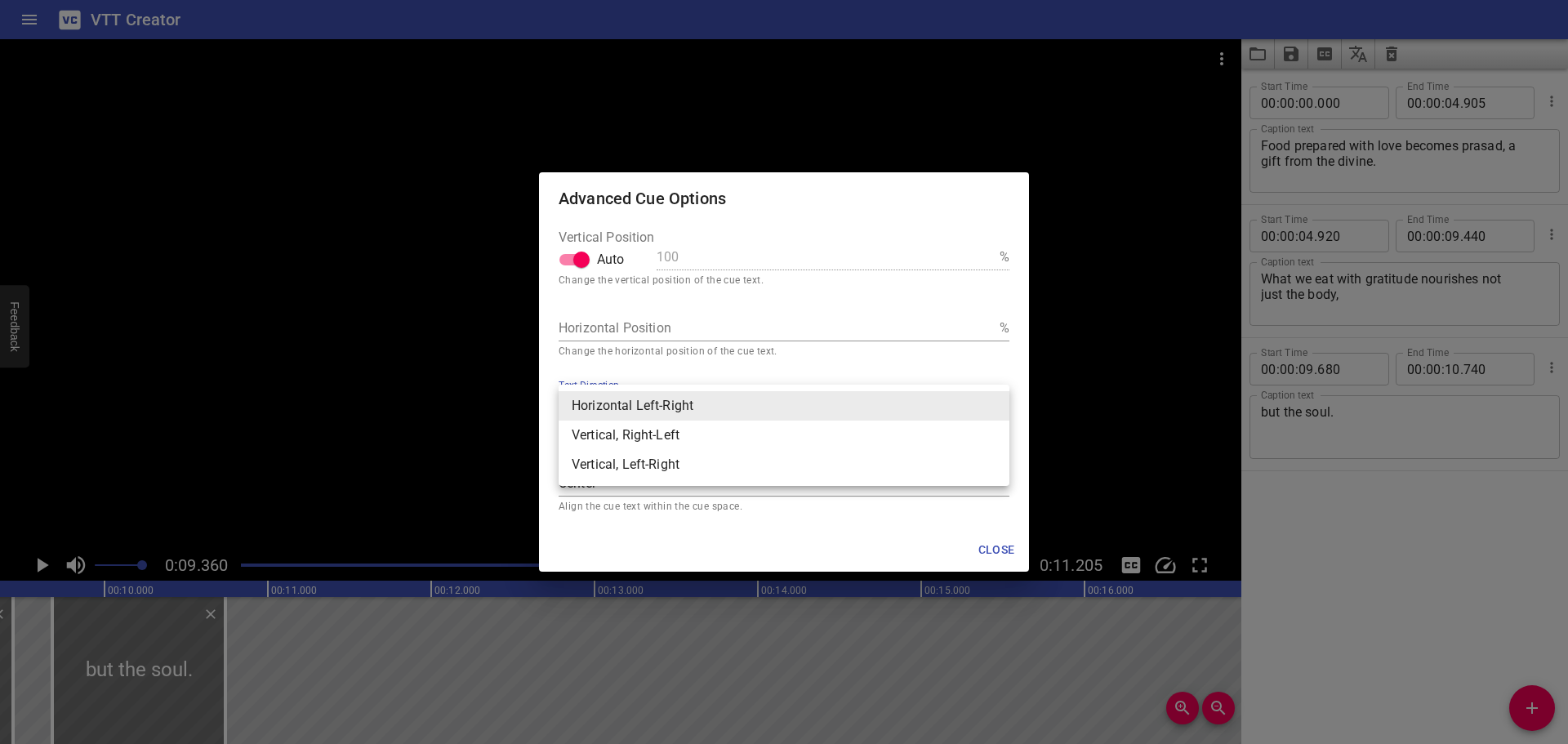
click at [677, 413] on body "VTT Creator Caption Editor Batch Transcribe Login Sign Up Privacy Contact 0:09.…" at bounding box center [784, 372] width 1568 height 744
click at [666, 531] on div at bounding box center [784, 372] width 1568 height 744
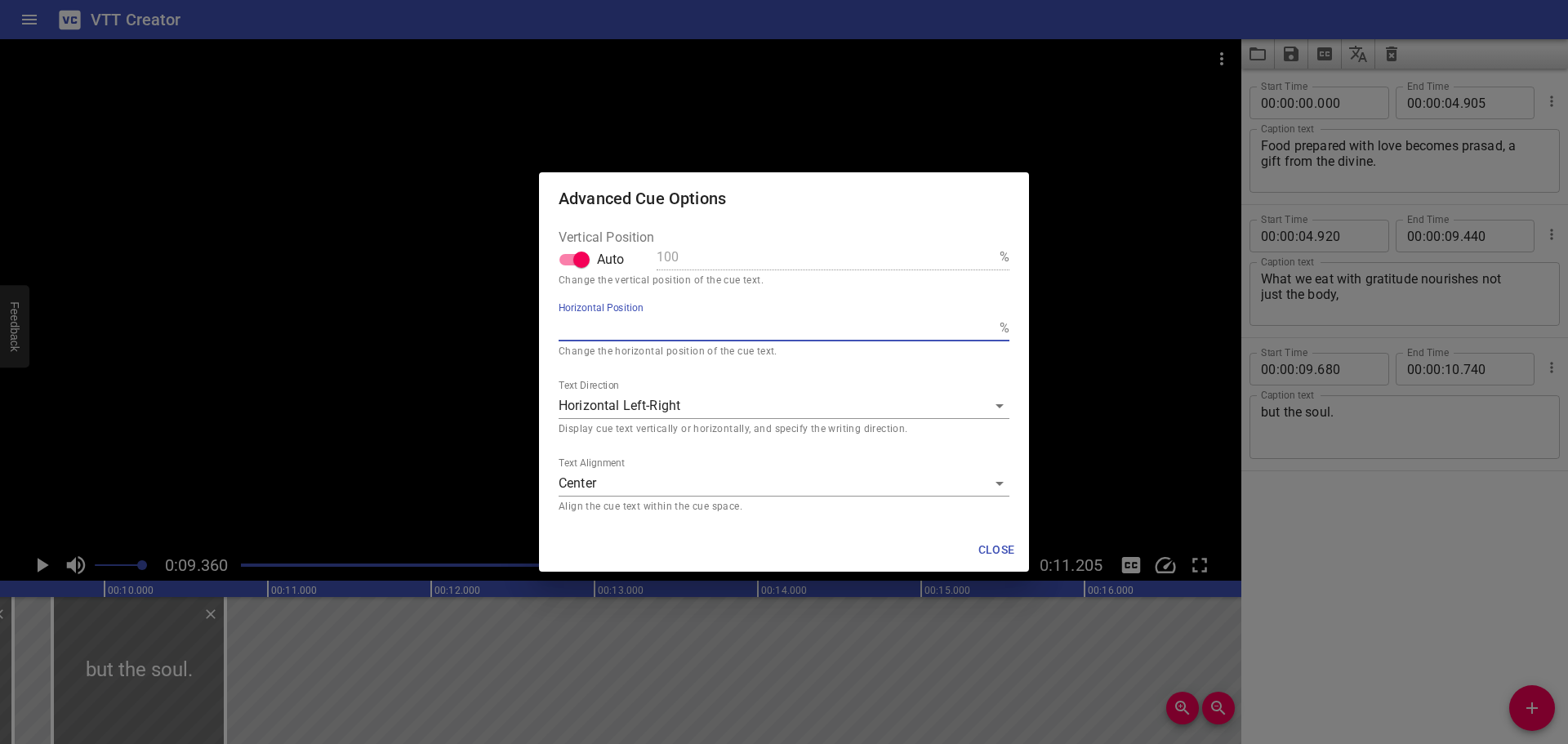
click at [675, 328] on input "Horizontal Position" at bounding box center [776, 327] width 435 height 26
click at [1412, 615] on div "Advanced Cue Options Vertical Position Auto 100 % Change the vertical position …" at bounding box center [784, 372] width 1568 height 744
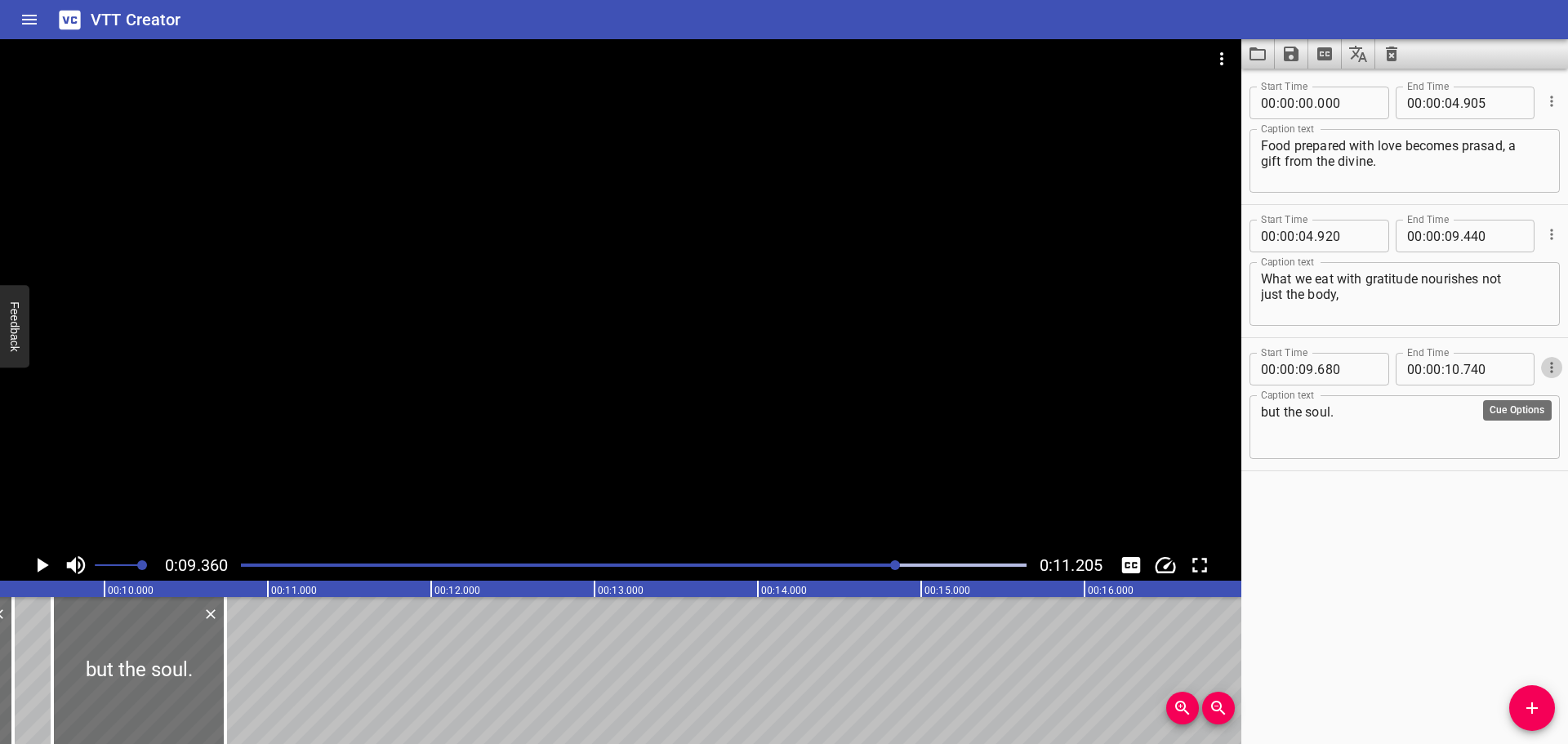
click at [1543, 366] on icon "Cue Options" at bounding box center [1551, 367] width 16 height 16
click at [1433, 565] on div at bounding box center [784, 372] width 1568 height 744
click at [38, 22] on icon "Home" at bounding box center [29, 19] width 19 height 19
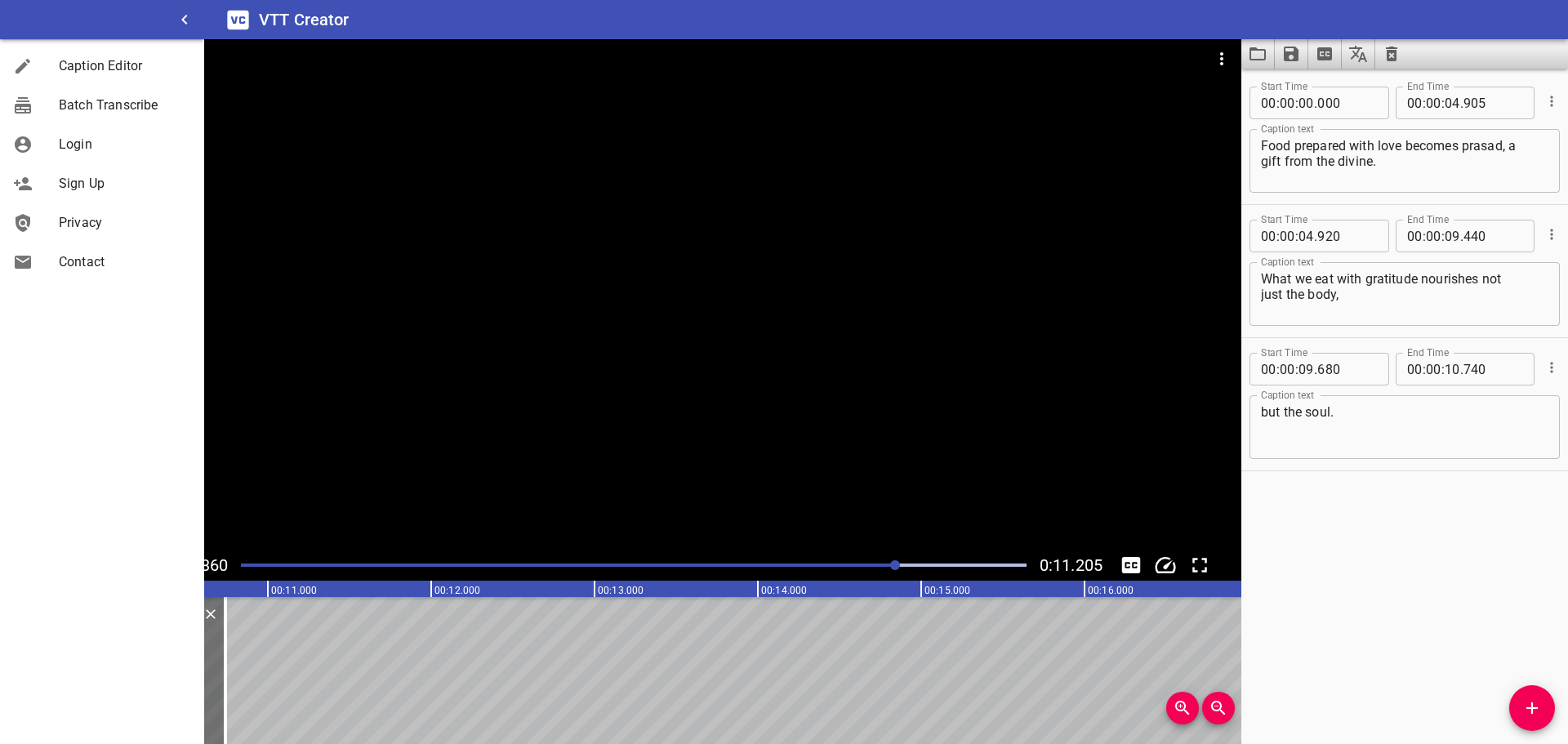
click at [1321, 597] on div "Start Time 00 : 00 : 00 . 000 Start Time End Time 00 : 00 : 04 . 905 End Time C…" at bounding box center [1404, 406] width 327 height 675
click at [176, 20] on icon "button" at bounding box center [184, 19] width 19 height 19
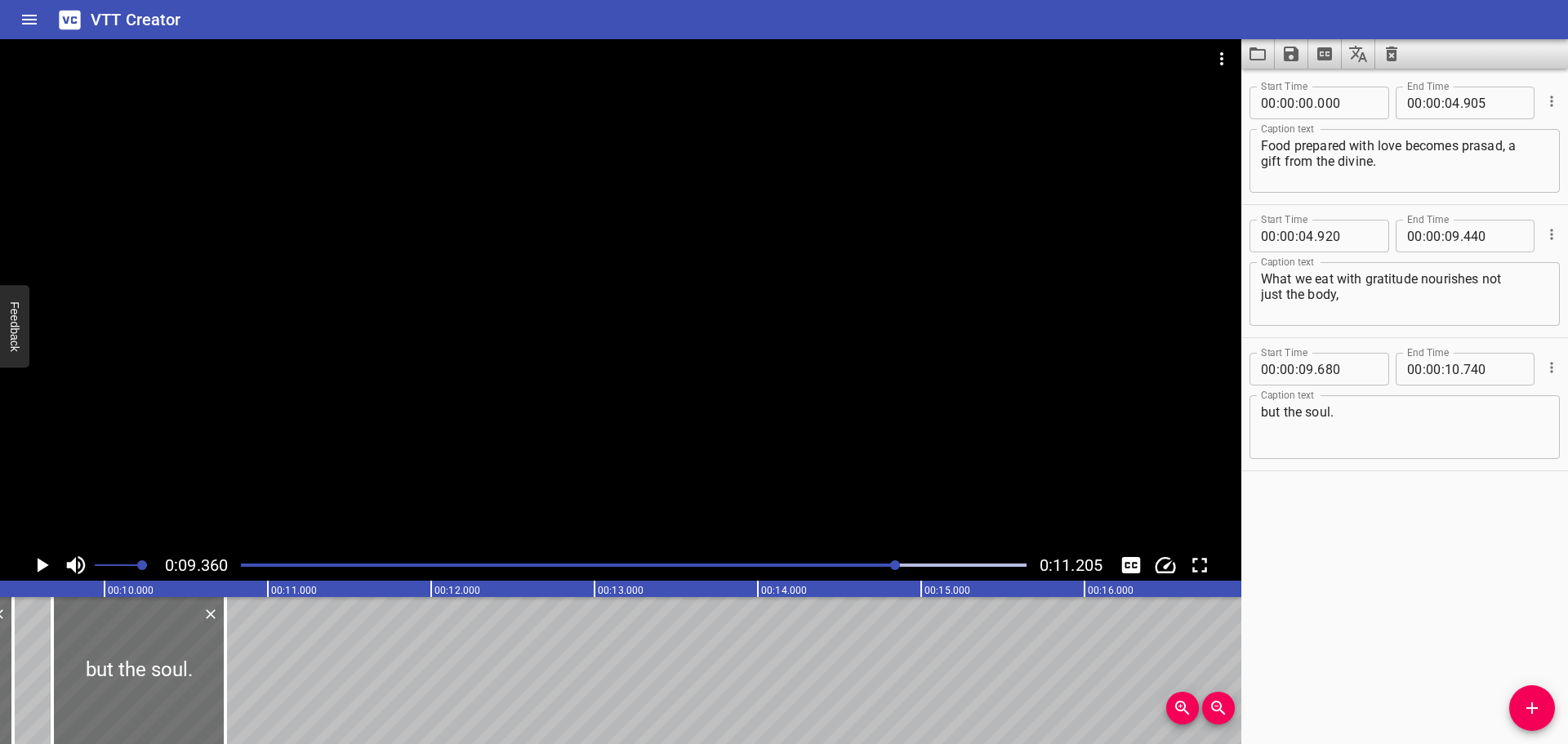
click at [1243, 597] on div "Start Time 00 : 00 : 00 . 000 Start Time End Time 00 : 00 : 04 . 905 End Time C…" at bounding box center [1404, 406] width 327 height 675
drag, startPoint x: 1332, startPoint y: 327, endPoint x: 1394, endPoint y: 400, distance: 95.8
